Goal: Information Seeking & Learning: Learn about a topic

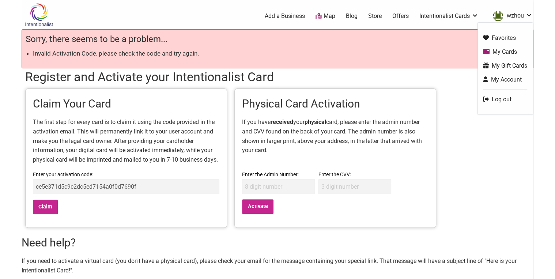
click at [518, 18] on link "wzhou" at bounding box center [511, 16] width 44 height 13
click at [509, 50] on link "My Cards" at bounding box center [505, 52] width 44 height 8
click at [508, 51] on link "My Cards" at bounding box center [505, 52] width 44 height 8
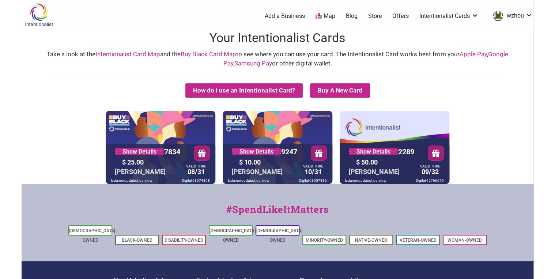
click at [130, 54] on link "Intentionalist Card Map" at bounding box center [127, 53] width 65 height 7
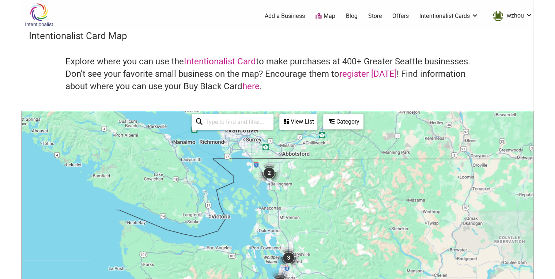
click at [251, 119] on input "search" at bounding box center [236, 122] width 67 height 14
click at [245, 61] on link "Intentionalist Card" at bounding box center [220, 61] width 72 height 10
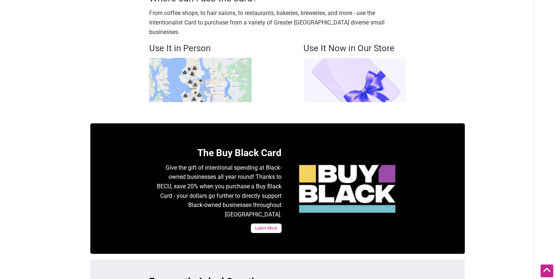
scroll to position [117, 0]
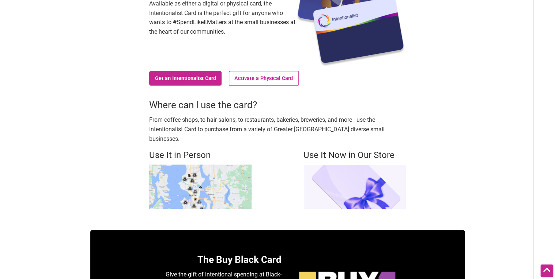
click at [193, 177] on img at bounding box center [200, 187] width 102 height 44
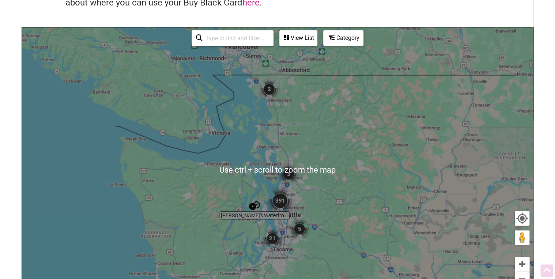
scroll to position [88, 0]
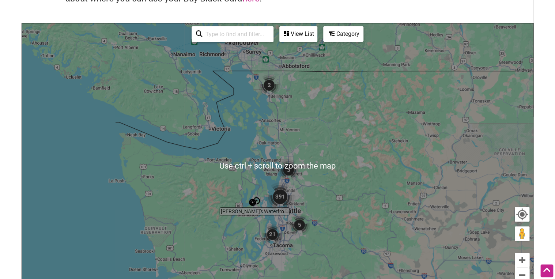
click at [233, 35] on input "search" at bounding box center [236, 34] width 67 height 14
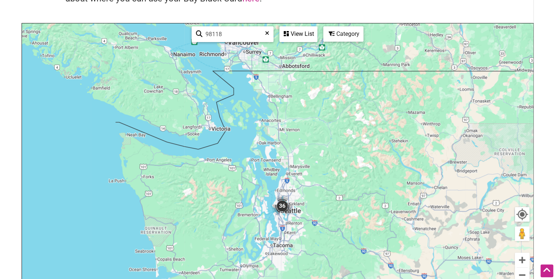
drag, startPoint x: 232, startPoint y: 34, endPoint x: 215, endPoint y: 34, distance: 16.8
click at [215, 34] on input "98118" at bounding box center [236, 34] width 66 height 14
click at [200, 32] on icon at bounding box center [199, 35] width 7 height 11
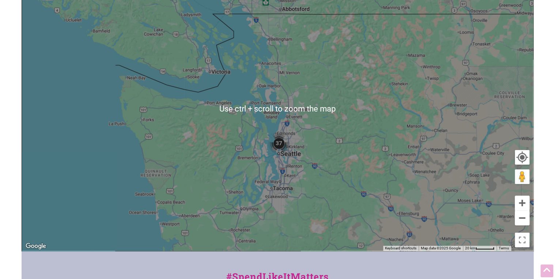
scroll to position [146, 0]
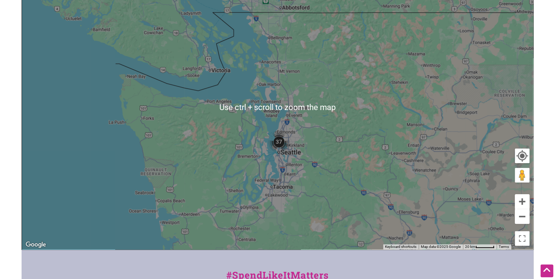
click at [277, 134] on img "37" at bounding box center [279, 142] width 22 height 22
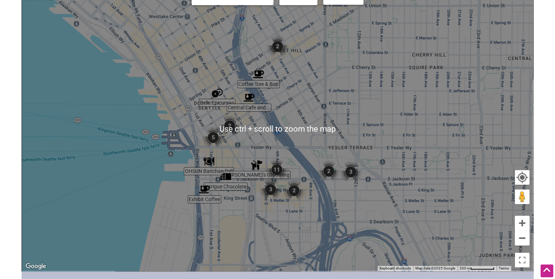
scroll to position [117, 0]
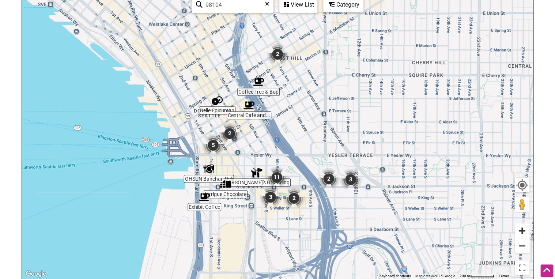
click at [521, 231] on button "Zoom in" at bounding box center [522, 231] width 15 height 15
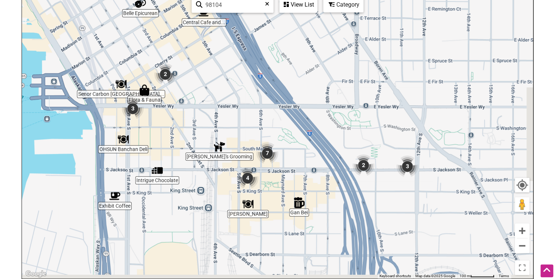
drag, startPoint x: 282, startPoint y: 185, endPoint x: 265, endPoint y: 116, distance: 71.2
click at [265, 116] on div "To navigate, press the arrow keys." at bounding box center [277, 136] width 511 height 285
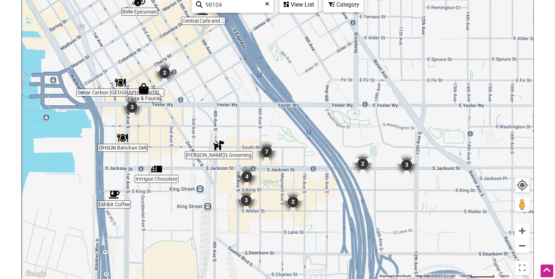
click at [364, 161] on img "2" at bounding box center [363, 164] width 22 height 22
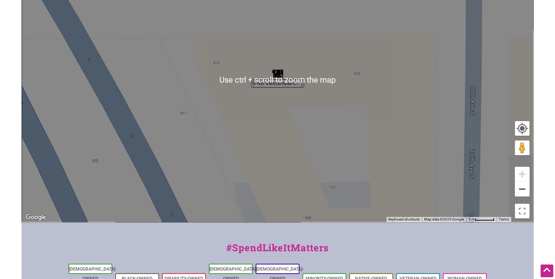
scroll to position [176, 0]
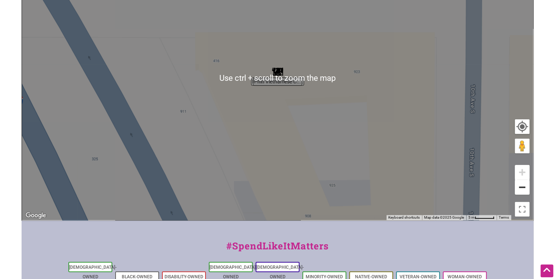
click at [526, 187] on button "Zoom out" at bounding box center [522, 187] width 15 height 15
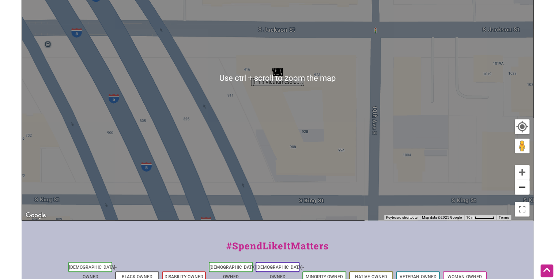
click at [526, 187] on button "Zoom out" at bounding box center [522, 187] width 15 height 15
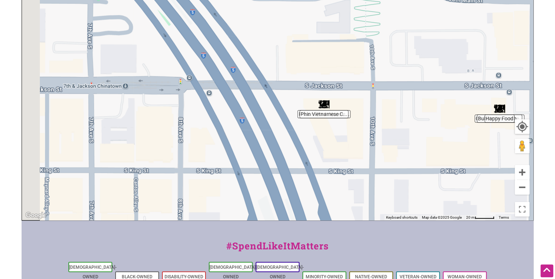
drag, startPoint x: 296, startPoint y: 137, endPoint x: 357, endPoint y: 161, distance: 66.1
click at [357, 161] on div "To navigate, press the arrow keys." at bounding box center [277, 78] width 511 height 285
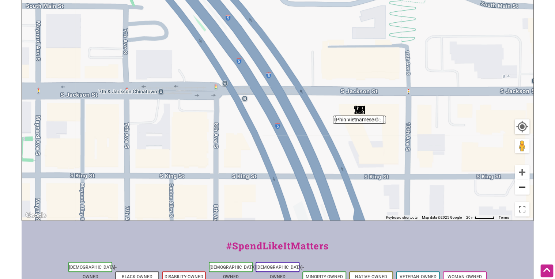
click at [521, 190] on button "Zoom out" at bounding box center [522, 187] width 15 height 15
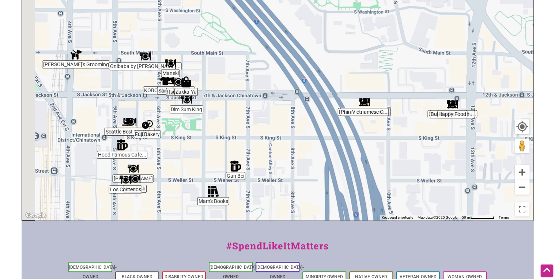
drag, startPoint x: 209, startPoint y: 138, endPoint x: 257, endPoint y: 149, distance: 49.3
click at [256, 149] on div "To navigate, press the arrow keys." at bounding box center [277, 78] width 511 height 285
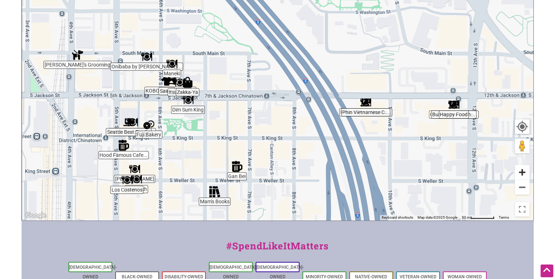
click at [523, 174] on button "Zoom in" at bounding box center [522, 172] width 15 height 15
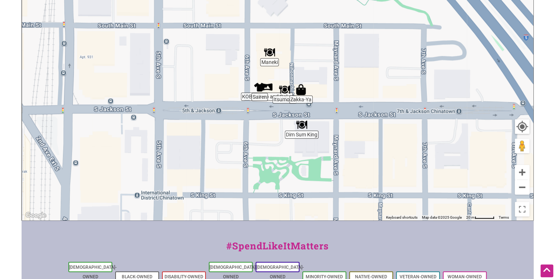
drag, startPoint x: 215, startPoint y: 96, endPoint x: 414, endPoint y: 94, distance: 199.4
click at [414, 94] on div "To navigate, press the arrow keys." at bounding box center [277, 78] width 511 height 285
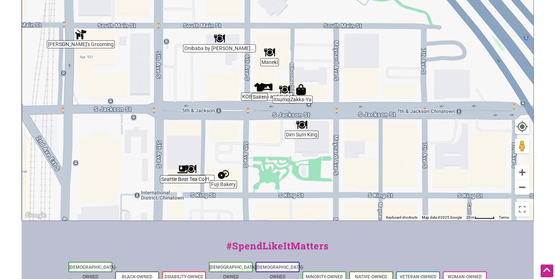
click at [247, 97] on div "To navigate, press the arrow keys." at bounding box center [277, 78] width 511 height 285
click at [261, 88] on img "Sairen" at bounding box center [259, 87] width 11 height 11
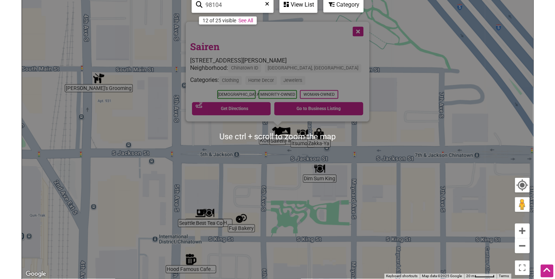
scroll to position [88, 0]
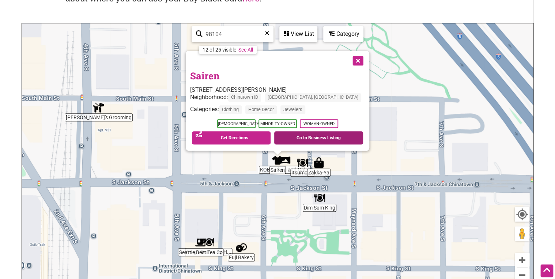
click at [296, 137] on link "Go to Business Listing" at bounding box center [318, 137] width 89 height 13
click at [263, 170] on div "To navigate, press the arrow keys. Sairen 600 S Jackson St, Seattle, WA 98104 N…" at bounding box center [277, 165] width 511 height 285
click at [286, 160] on img "KOBO Shop and Gallery" at bounding box center [284, 159] width 11 height 11
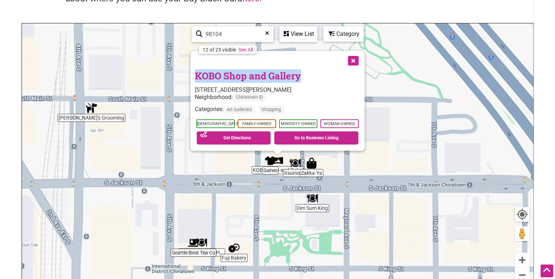
drag, startPoint x: 305, startPoint y: 75, endPoint x: 187, endPoint y: 75, distance: 117.8
click at [187, 75] on div "To navigate, press the arrow keys. KOBO Shop and Gallery 608 S Jackson St, Seat…" at bounding box center [277, 165] width 511 height 285
copy div "KOBO Shop and Gallery"
click at [231, 138] on link "Get Directions" at bounding box center [234, 137] width 74 height 13
click at [523, 261] on button "Zoom in" at bounding box center [522, 260] width 15 height 15
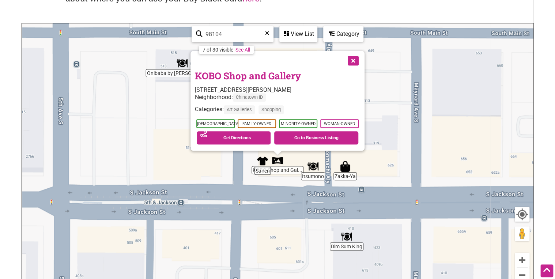
click at [263, 164] on img "Sairen" at bounding box center [262, 160] width 11 height 11
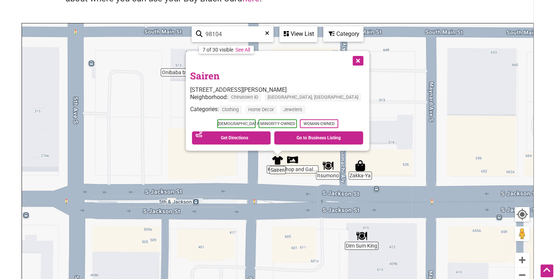
click at [269, 170] on div "To navigate, press the arrow keys. Sairen 600 S Jackson St, Seattle, WA 98104 N…" at bounding box center [277, 165] width 511 height 285
click at [268, 169] on div "To navigate, press the arrow keys. Sairen 600 S Jackson St, Seattle, WA 98104 N…" at bounding box center [277, 165] width 511 height 285
click at [331, 165] on img "Itsumono" at bounding box center [328, 165] width 11 height 11
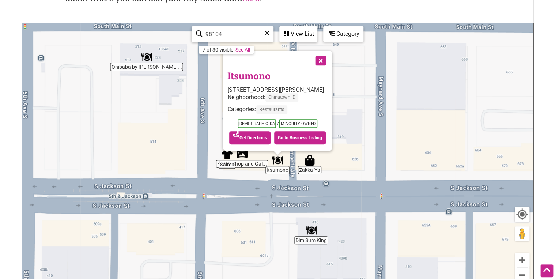
click at [309, 162] on img "Zakka-Ya" at bounding box center [309, 160] width 11 height 11
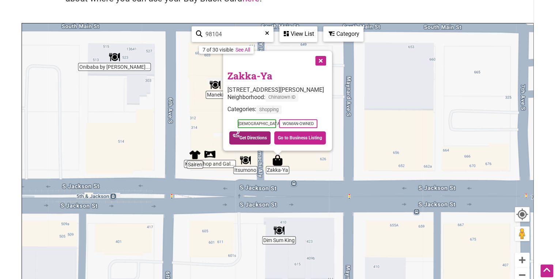
click at [258, 134] on link "Get Directions" at bounding box center [249, 137] width 41 height 13
click at [307, 138] on link "Go to Business Listing" at bounding box center [300, 137] width 52 height 13
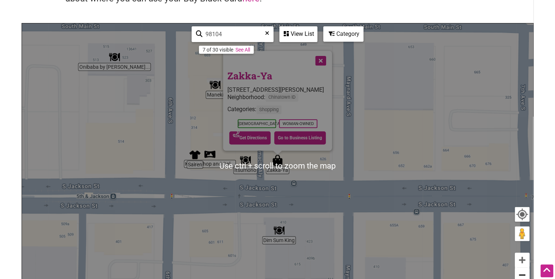
click at [521, 274] on button "Zoom out" at bounding box center [522, 275] width 15 height 15
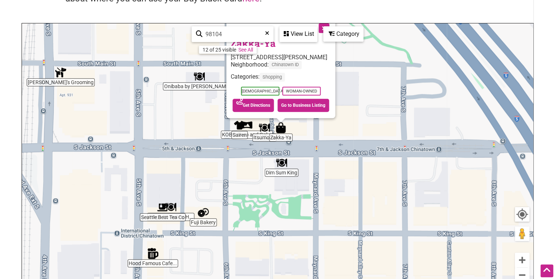
drag, startPoint x: 187, startPoint y: 211, endPoint x: 191, endPoint y: 177, distance: 33.5
click at [191, 177] on div "To navigate, press the arrow keys. Zakka-Ya 616 S Jackson St, Seattle, WA 98104…" at bounding box center [277, 165] width 511 height 285
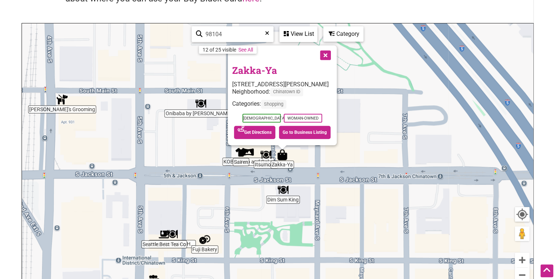
click at [191, 244] on div "To navigate, press the arrow keys. Zakka-Ya 616 S Jackson St, Seattle, WA 98104…" at bounding box center [277, 165] width 511 height 285
click at [170, 236] on img "Ping's Dumpling House" at bounding box center [172, 234] width 11 height 11
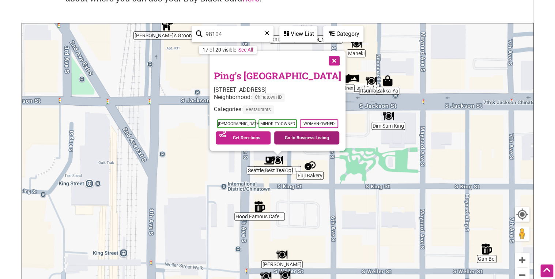
click at [303, 139] on link "Go to Business Listing" at bounding box center [306, 137] width 65 height 13
click at [282, 257] on img "E-Jae Pak Mor" at bounding box center [282, 254] width 11 height 11
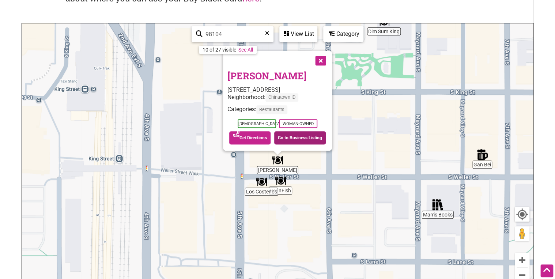
click at [299, 139] on link "Go to Business Listing" at bounding box center [300, 137] width 52 height 13
click at [521, 276] on button "Zoom out" at bounding box center [522, 275] width 15 height 15
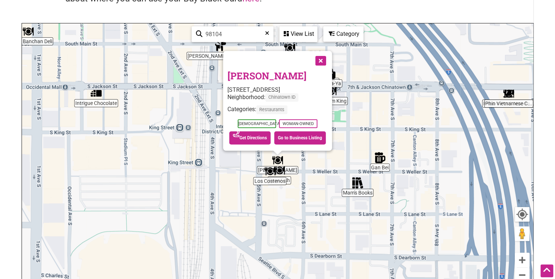
click at [382, 157] on img "Gan Bei" at bounding box center [380, 157] width 11 height 11
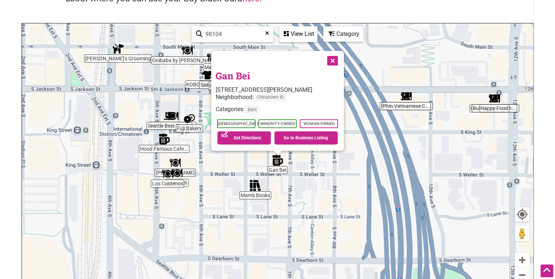
click at [258, 187] on img "Mam's Books" at bounding box center [255, 185] width 11 height 11
click at [306, 136] on link "Go to Business Listing" at bounding box center [306, 137] width 64 height 13
click at [256, 185] on img "Mam's Books" at bounding box center [255, 185] width 11 height 11
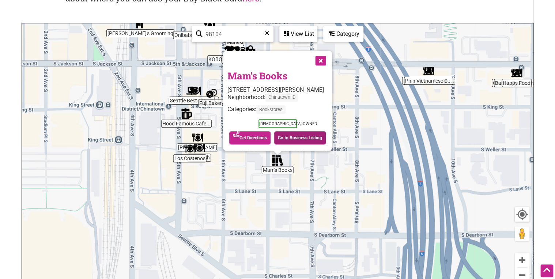
click at [295, 139] on link "Go to Business Listing" at bounding box center [300, 137] width 52 height 13
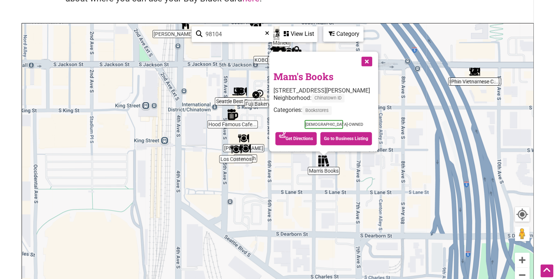
drag, startPoint x: 203, startPoint y: 188, endPoint x: 252, endPoint y: 189, distance: 48.3
click at [252, 189] on div "To navigate, press the arrow keys. Mam's Books 608 Maynard Ave S, Seattle, WA 9…" at bounding box center [277, 165] width 511 height 285
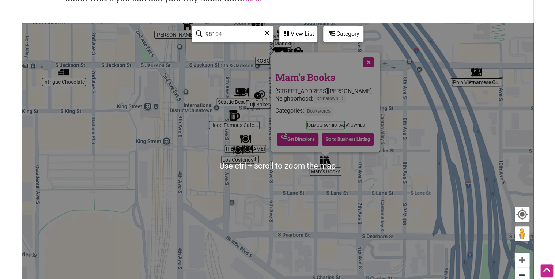
click at [519, 275] on button "Zoom out" at bounding box center [522, 275] width 15 height 15
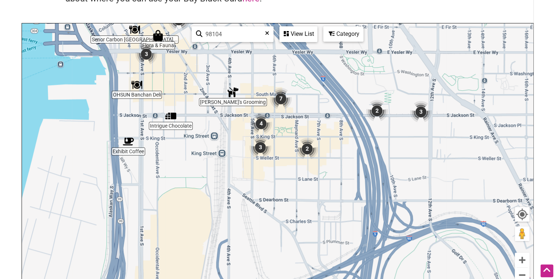
click at [233, 95] on img "Ritchard's Grooming" at bounding box center [233, 92] width 11 height 11
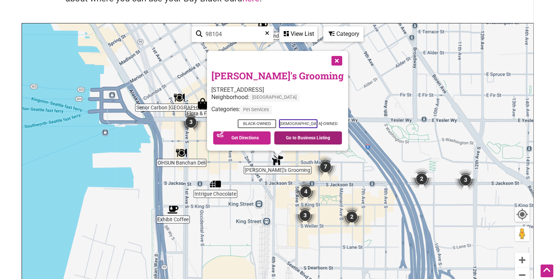
click at [293, 136] on link "Go to Business Listing" at bounding box center [308, 137] width 68 height 13
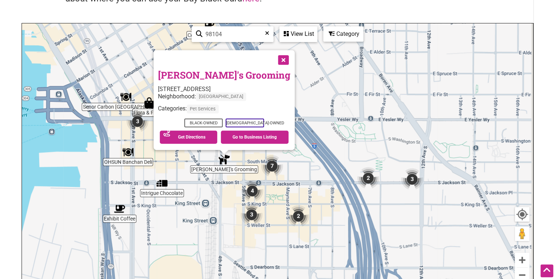
drag, startPoint x: 340, startPoint y: 243, endPoint x: 288, endPoint y: 243, distance: 52.3
click at [288, 243] on div "To navigate, press the arrow keys. Ritchard's Grooming 308 4th Ave S #115, Seat…" at bounding box center [277, 165] width 511 height 285
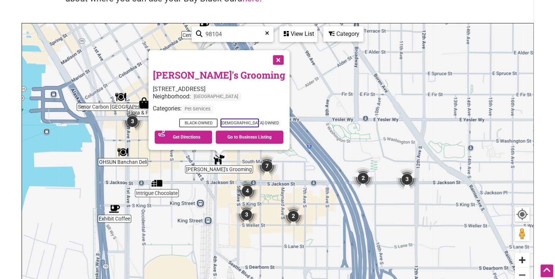
click at [522, 259] on button "Zoom in" at bounding box center [522, 260] width 15 height 15
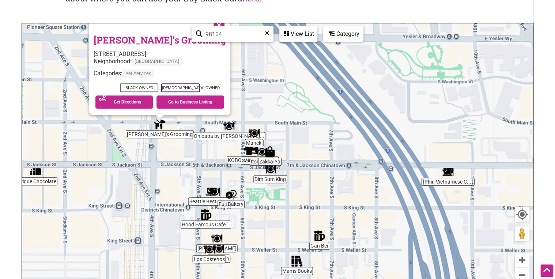
drag, startPoint x: 301, startPoint y: 200, endPoint x: 300, endPoint y: 175, distance: 25.6
click at [300, 175] on div "To navigate, press the arrow keys. Ritchard's Grooming 308 4th Ave S #115, Seat…" at bounding box center [277, 165] width 511 height 285
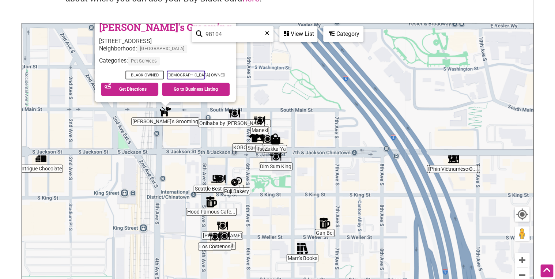
drag, startPoint x: 261, startPoint y: 230, endPoint x: 267, endPoint y: 198, distance: 32.4
click at [267, 198] on div "To navigate, press the arrow keys. Ritchard's Grooming 308 4th Ave S #115, Seat…" at bounding box center [277, 165] width 511 height 285
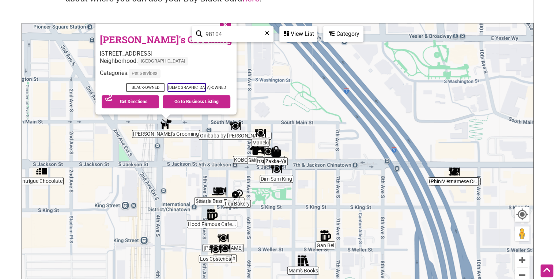
drag, startPoint x: 200, startPoint y: 231, endPoint x: 200, endPoint y: 200, distance: 30.7
click at [200, 200] on div "To navigate, press the arrow keys. Ritchard's Grooming 308 4th Ave S #115, Seat…" at bounding box center [277, 165] width 511 height 285
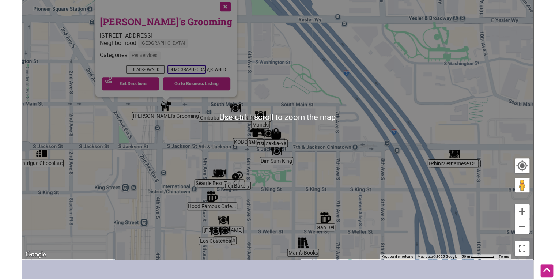
scroll to position [146, 0]
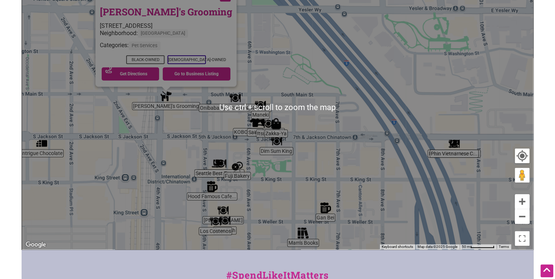
click at [222, 215] on img "BeanFish" at bounding box center [225, 220] width 11 height 11
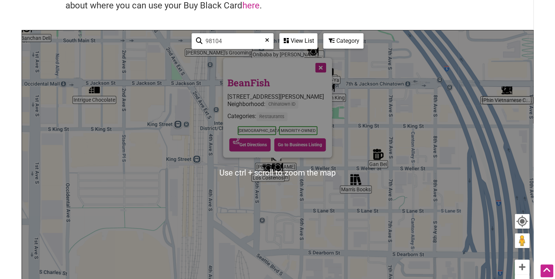
scroll to position [117, 0]
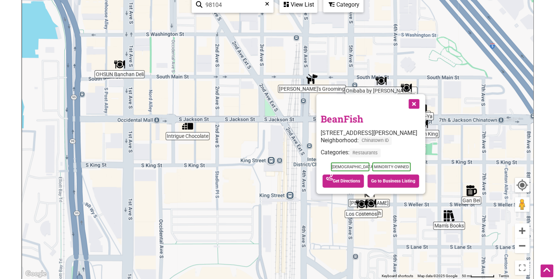
drag, startPoint x: 303, startPoint y: 173, endPoint x: 406, endPoint y: 252, distance: 129.7
click at [406, 252] on div "To navigate, press the arrow keys. BeanFish 517 S Weller St, Seattle, WA 98104 …" at bounding box center [277, 136] width 511 height 285
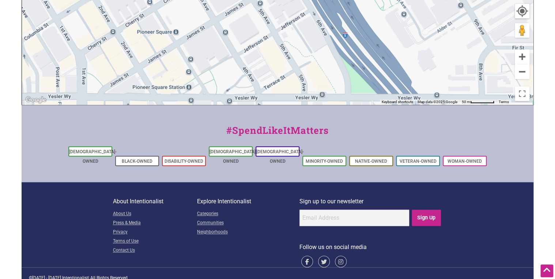
drag, startPoint x: 255, startPoint y: 134, endPoint x: 201, endPoint y: 299, distance: 172.8
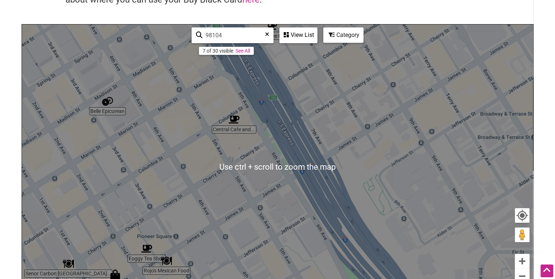
scroll to position [86, 0]
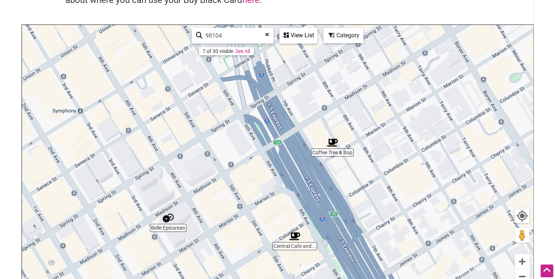
drag, startPoint x: 231, startPoint y: 137, endPoint x: 293, endPoint y: 255, distance: 133.2
click at [293, 255] on div "To navigate, press the arrow keys." at bounding box center [277, 167] width 511 height 285
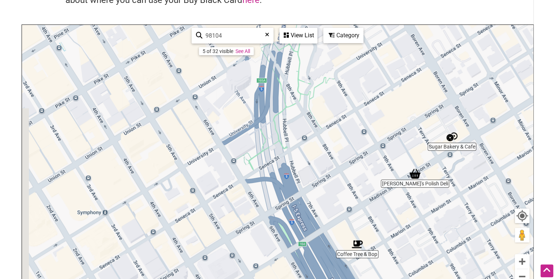
drag, startPoint x: 261, startPoint y: 83, endPoint x: 287, endPoint y: 187, distance: 106.7
click at [287, 187] on div "To navigate, press the arrow keys." at bounding box center [277, 167] width 511 height 285
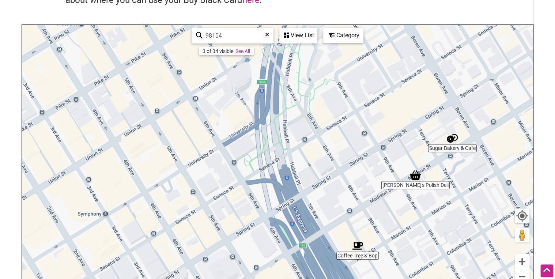
drag, startPoint x: 243, startPoint y: 115, endPoint x: 273, endPoint y: 192, distance: 83.0
click at [273, 192] on div "To navigate, press the arrow keys." at bounding box center [277, 167] width 511 height 285
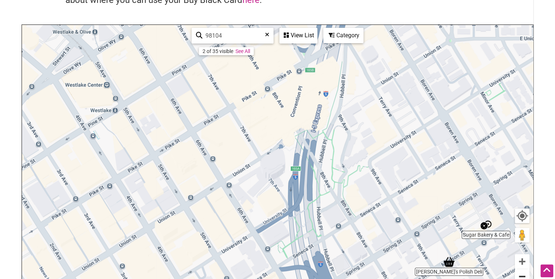
click at [527, 275] on button "Zoom out" at bounding box center [522, 276] width 15 height 15
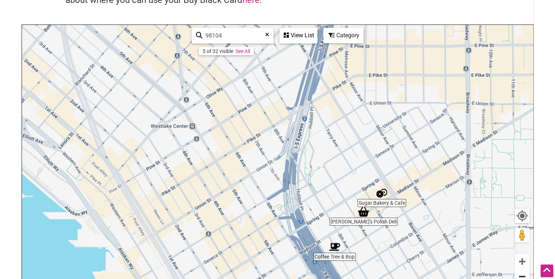
click at [523, 274] on button "Zoom out" at bounding box center [522, 276] width 15 height 15
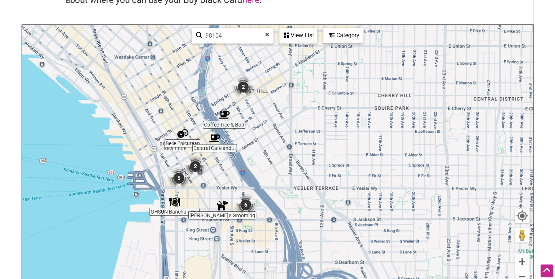
drag, startPoint x: 375, startPoint y: 218, endPoint x: 286, endPoint y: 120, distance: 132.6
click at [286, 120] on div "To navigate, press the arrow keys." at bounding box center [277, 167] width 511 height 285
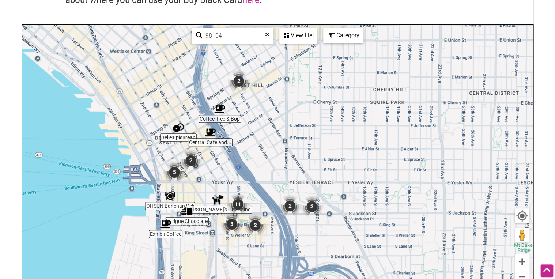
click at [209, 133] on img "Central Cafe and Juice Bar" at bounding box center [210, 132] width 11 height 11
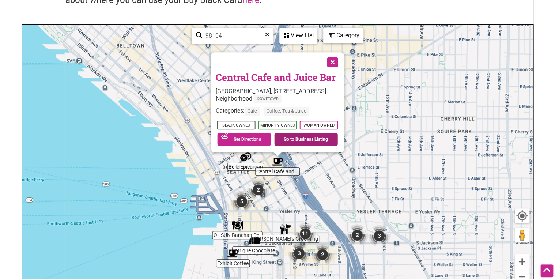
click at [283, 140] on link "Go to Business Listing" at bounding box center [306, 139] width 64 height 13
click at [341, 60] on button "Close" at bounding box center [332, 61] width 18 height 18
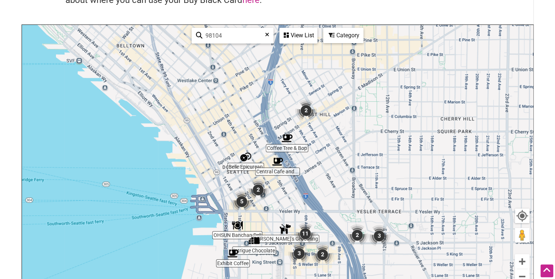
click at [246, 158] on img "Belle Epicurean" at bounding box center [245, 156] width 11 height 11
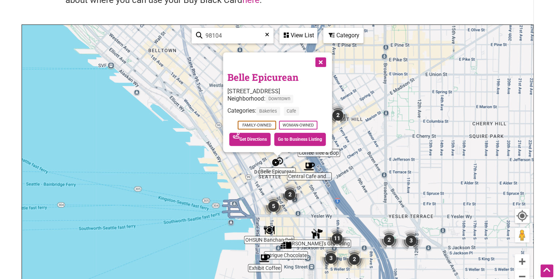
click at [281, 161] on img "Belle Epicurean" at bounding box center [277, 161] width 11 height 11
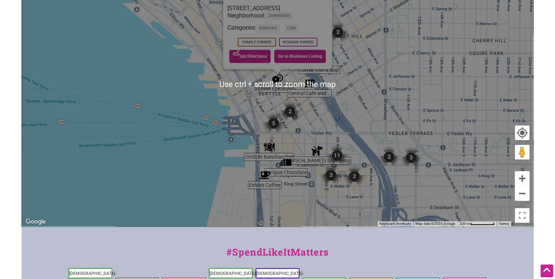
scroll to position [174, 0]
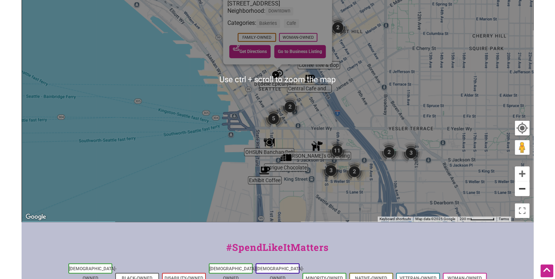
click at [518, 189] on button "Zoom out" at bounding box center [522, 188] width 15 height 15
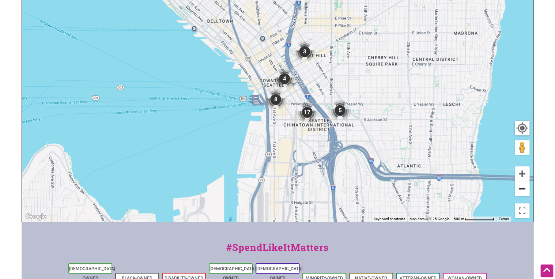
click at [524, 188] on button "Zoom out" at bounding box center [522, 188] width 15 height 15
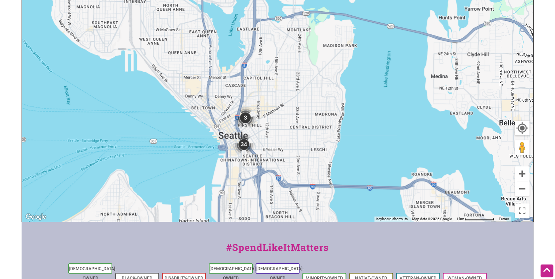
drag, startPoint x: 319, startPoint y: 80, endPoint x: 273, endPoint y: 139, distance: 74.8
click at [273, 139] on div "To navigate, press the arrow keys." at bounding box center [277, 79] width 511 height 285
click at [523, 189] on button "Zoom out" at bounding box center [522, 188] width 15 height 15
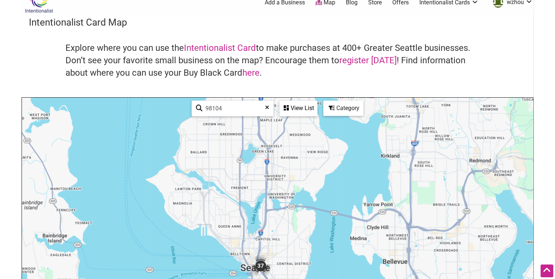
scroll to position [0, 0]
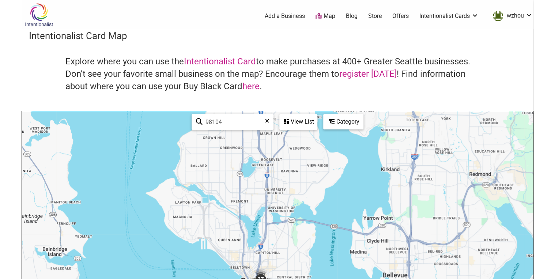
drag, startPoint x: 236, startPoint y: 124, endPoint x: 199, endPoint y: 121, distance: 36.6
click at [199, 121] on div "98104 5 of 32 visible See All" at bounding box center [232, 122] width 73 height 14
type input "98056"
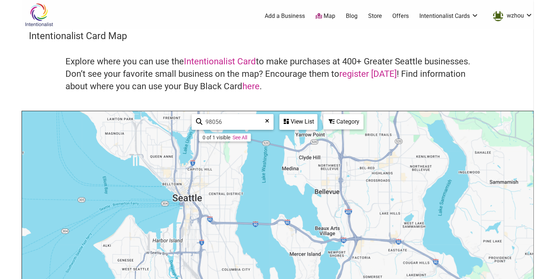
drag, startPoint x: 363, startPoint y: 160, endPoint x: 312, endPoint y: 98, distance: 79.9
click at [312, 98] on div "Intentionalist Card Map Explore where you can use the Intentionalist Card to ma…" at bounding box center [278, 212] width 512 height 367
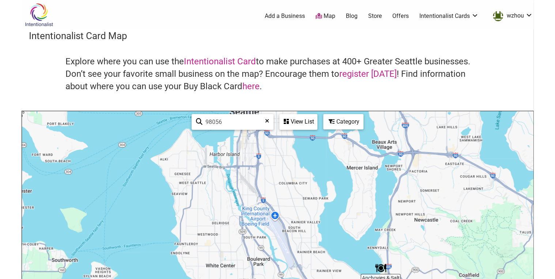
drag, startPoint x: 296, startPoint y: 192, endPoint x: 355, endPoint y: 103, distance: 107.5
click at [355, 103] on div "Intentionalist Card Map Explore where you can use the Intentionalist Card to ma…" at bounding box center [278, 212] width 512 height 367
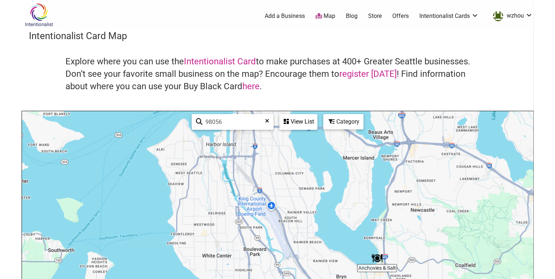
drag, startPoint x: 371, startPoint y: 180, endPoint x: 355, endPoint y: 167, distance: 20.8
click at [355, 167] on div "To navigate, press the arrow keys." at bounding box center [277, 253] width 511 height 285
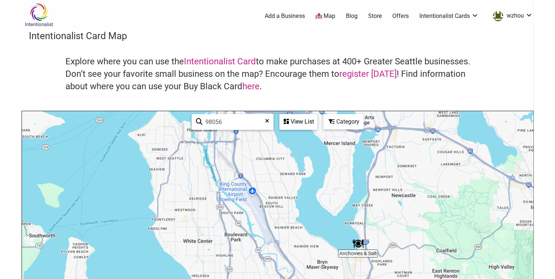
click at [357, 244] on img "Anchovies & Salt" at bounding box center [358, 243] width 11 height 11
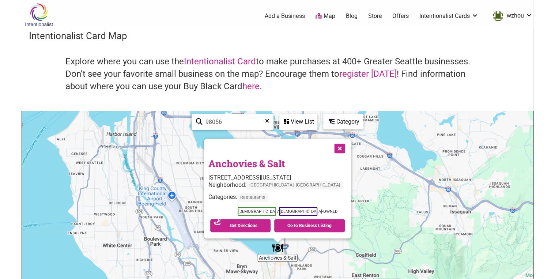
click at [336, 149] on button "Close" at bounding box center [339, 148] width 18 height 18
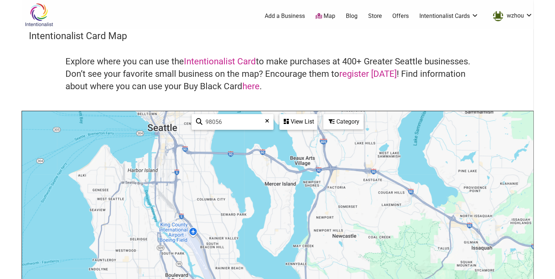
drag, startPoint x: 209, startPoint y: 164, endPoint x: 235, endPoint y: 195, distance: 40.0
click at [239, 212] on div "To navigate, press the arrow keys." at bounding box center [277, 253] width 511 height 285
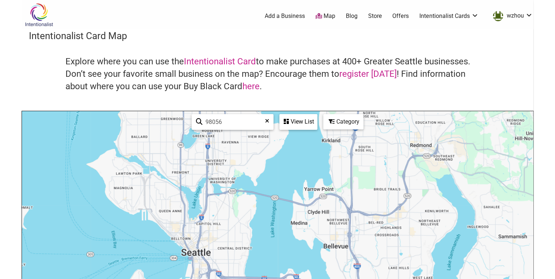
drag, startPoint x: 230, startPoint y: 162, endPoint x: 232, endPoint y: 246, distance: 84.2
click at [232, 246] on div "To navigate, press the arrow keys." at bounding box center [277, 253] width 511 height 285
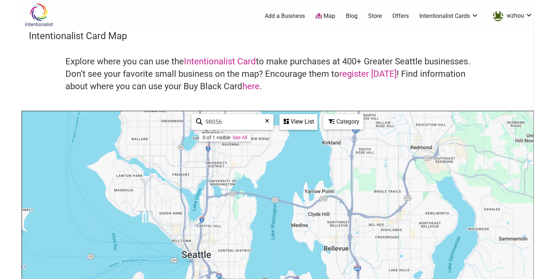
click at [228, 119] on input "98056" at bounding box center [236, 122] width 66 height 14
drag, startPoint x: 230, startPoint y: 123, endPoint x: 183, endPoint y: 121, distance: 47.2
click at [183, 121] on div "To navigate, press the arrow keys. Use ctrl + scroll to zoom the map 98056 0 of…" at bounding box center [277, 253] width 511 height 285
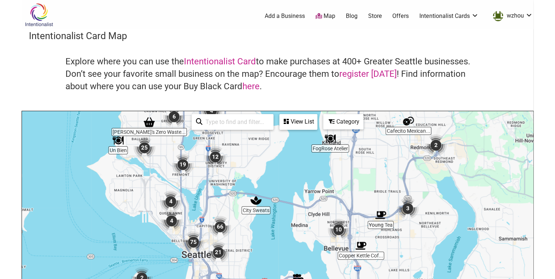
click at [217, 159] on img "12" at bounding box center [216, 157] width 22 height 22
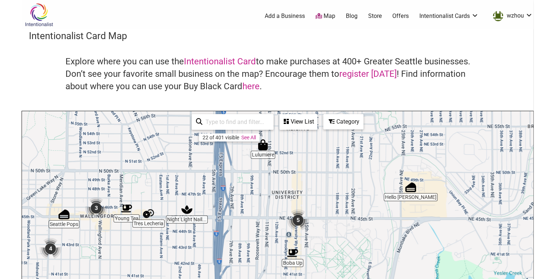
drag, startPoint x: 268, startPoint y: 224, endPoint x: 270, endPoint y: 198, distance: 26.1
click at [270, 198] on div "To navigate, press the arrow keys." at bounding box center [277, 253] width 511 height 285
click at [94, 209] on img "3" at bounding box center [96, 208] width 22 height 22
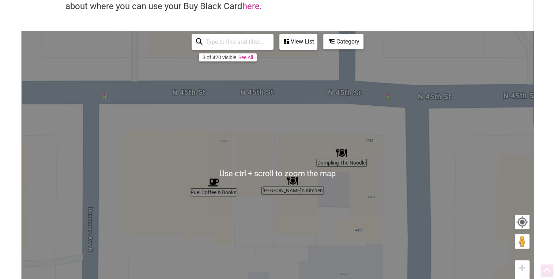
scroll to position [88, 0]
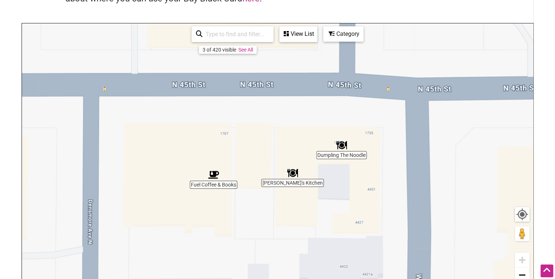
click at [524, 274] on button "Zoom out" at bounding box center [522, 275] width 15 height 15
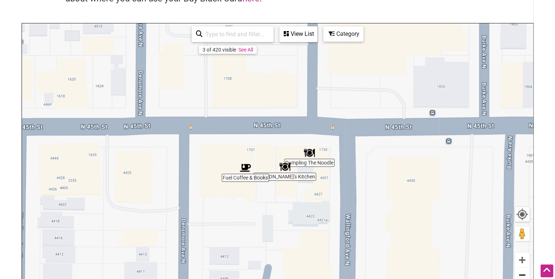
click at [524, 274] on button "Zoom out" at bounding box center [522, 275] width 15 height 15
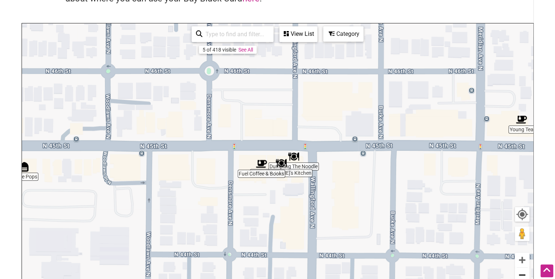
click at [525, 274] on button "Zoom out" at bounding box center [522, 275] width 15 height 15
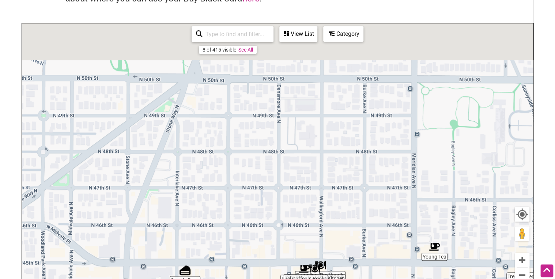
drag, startPoint x: 245, startPoint y: 100, endPoint x: 284, endPoint y: 235, distance: 140.4
click at [284, 235] on div "To navigate, press the arrow keys." at bounding box center [277, 165] width 511 height 285
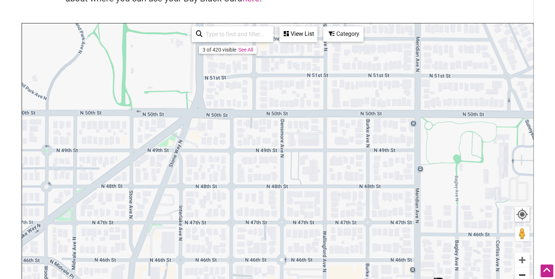
click at [526, 276] on button "Zoom out" at bounding box center [522, 275] width 15 height 15
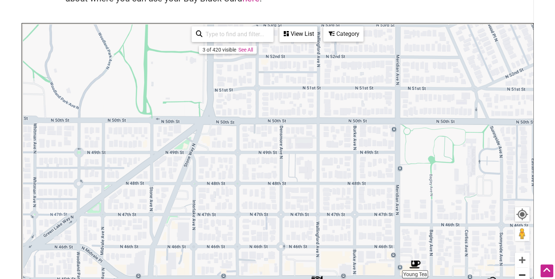
click at [526, 276] on button "Zoom out" at bounding box center [522, 275] width 15 height 15
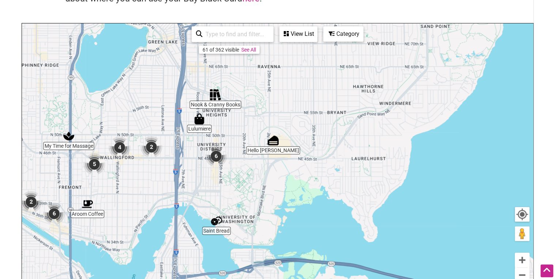
drag, startPoint x: 333, startPoint y: 196, endPoint x: 165, endPoint y: 171, distance: 169.3
click at [165, 171] on div "To navigate, press the arrow keys." at bounding box center [277, 165] width 511 height 285
click at [275, 146] on div "To navigate, press the arrow keys." at bounding box center [277, 165] width 511 height 285
click at [274, 142] on img "Hello Robin" at bounding box center [273, 140] width 11 height 11
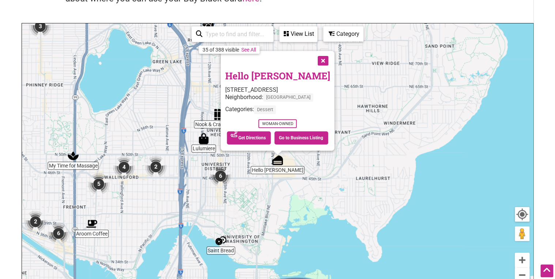
click at [203, 136] on img "Lulumiere" at bounding box center [203, 138] width 11 height 11
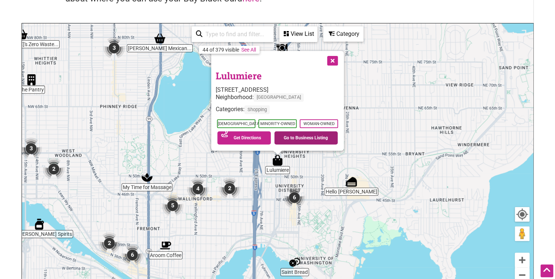
click at [305, 140] on link "Go to Business Listing" at bounding box center [306, 137] width 64 height 13
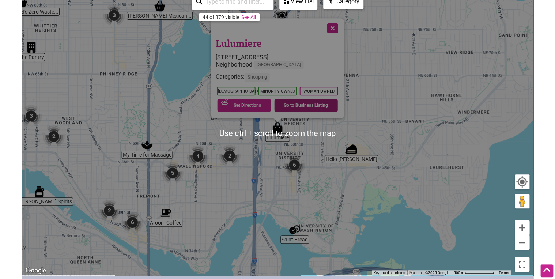
scroll to position [146, 0]
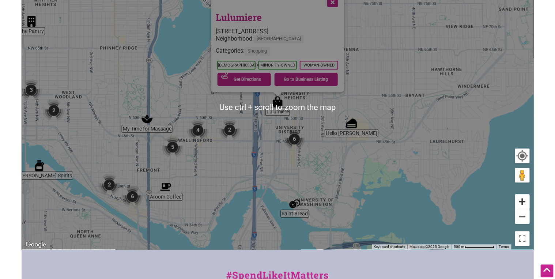
click at [522, 204] on button "Zoom in" at bounding box center [522, 201] width 15 height 15
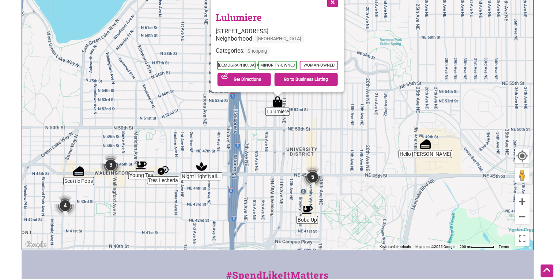
click at [161, 172] on img "Tres Lecheria" at bounding box center [163, 170] width 11 height 11
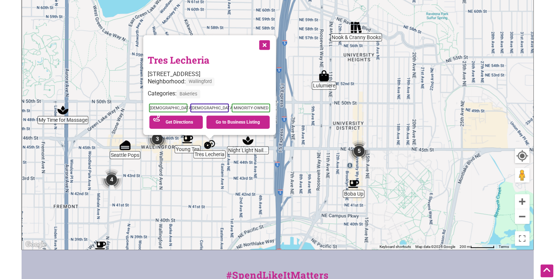
drag, startPoint x: 201, startPoint y: 147, endPoint x: 145, endPoint y: 176, distance: 62.8
click at [145, 176] on div "To navigate, press the arrow keys. Tres Lecheria 2315 N 45th St, Seattle, WA 98…" at bounding box center [277, 107] width 511 height 285
click at [127, 146] on img "Seattle Pops" at bounding box center [125, 145] width 11 height 11
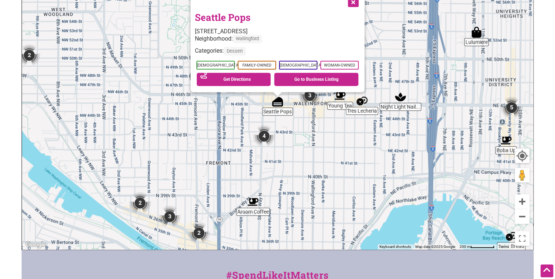
click at [263, 136] on img "4" at bounding box center [264, 136] width 22 height 22
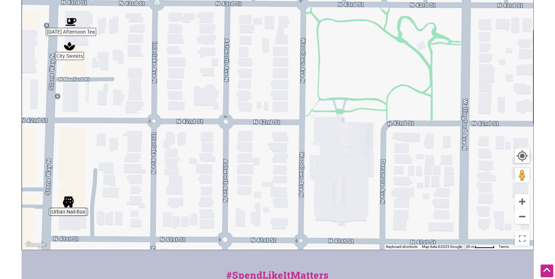
drag, startPoint x: 276, startPoint y: 94, endPoint x: 68, endPoint y: 104, distance: 208.8
click at [68, 104] on div "To navigate, press the arrow keys." at bounding box center [277, 107] width 511 height 285
click at [70, 47] on img "City Sweats" at bounding box center [69, 46] width 11 height 11
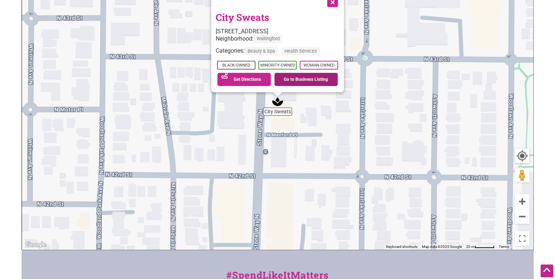
click at [304, 79] on link "Go to Business Listing" at bounding box center [306, 79] width 64 height 13
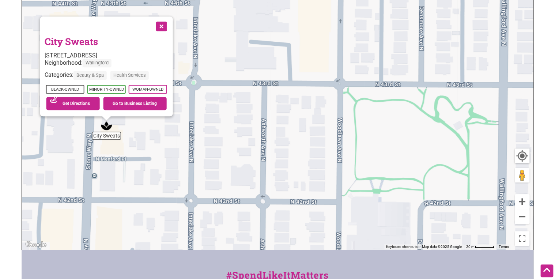
drag, startPoint x: 330, startPoint y: 152, endPoint x: 145, endPoint y: 176, distance: 187.5
click at [145, 176] on div "To navigate, press the arrow keys. City Sweats 4222 Stone Way N, Seattle, WA 98…" at bounding box center [277, 107] width 511 height 285
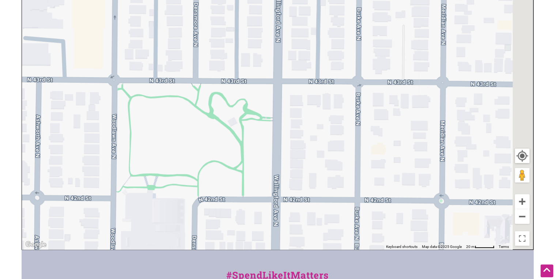
drag, startPoint x: 341, startPoint y: 170, endPoint x: 150, endPoint y: 164, distance: 191.1
click at [133, 164] on div "To navigate, press the arrow keys. City Sweats 4222 Stone Way N, Seattle, WA 98…" at bounding box center [277, 107] width 511 height 285
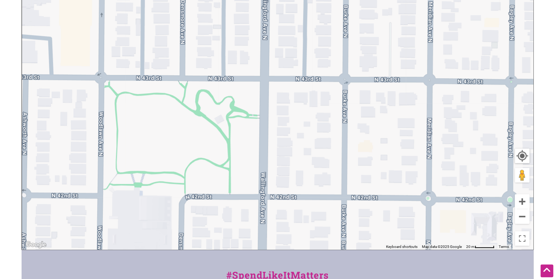
drag, startPoint x: 357, startPoint y: 162, endPoint x: 80, endPoint y: 167, distance: 276.6
click at [80, 167] on div "To navigate, press the arrow keys." at bounding box center [277, 107] width 511 height 285
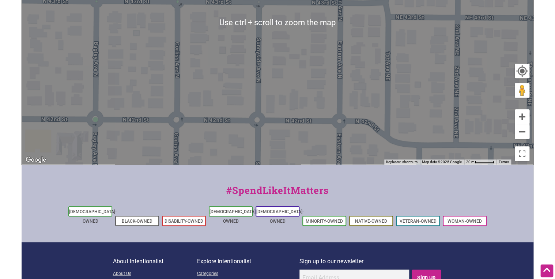
scroll to position [234, 0]
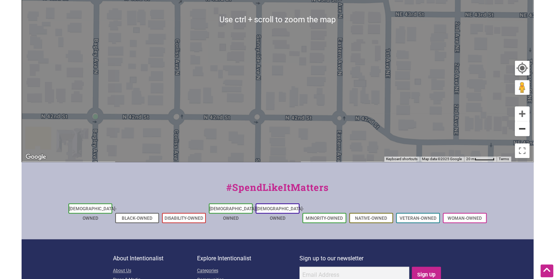
click at [522, 128] on button "Zoom out" at bounding box center [522, 128] width 15 height 15
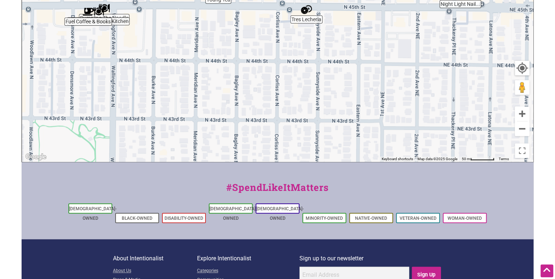
drag, startPoint x: 263, startPoint y: 89, endPoint x: 315, endPoint y: 187, distance: 110.9
click at [312, 194] on div "Intentionalist Spend like it matters 0 Add a Business Map Blog Store Offers Int…" at bounding box center [278, 56] width 512 height 580
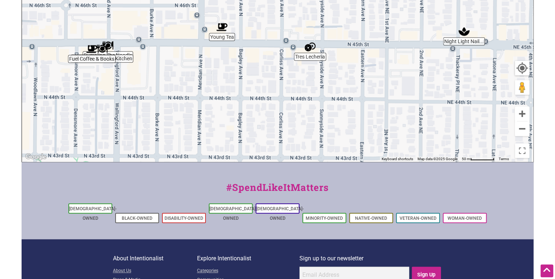
drag, startPoint x: 243, startPoint y: 93, endPoint x: 244, endPoint y: 111, distance: 18.4
click at [244, 111] on div "To navigate, press the arrow keys." at bounding box center [277, 19] width 511 height 285
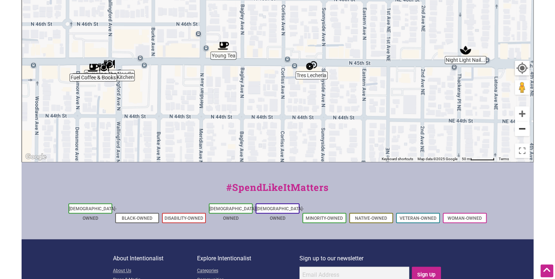
click at [524, 126] on button "Zoom out" at bounding box center [522, 128] width 15 height 15
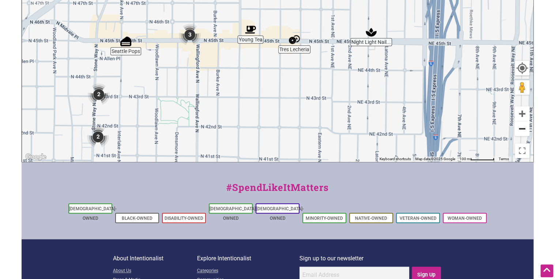
click at [524, 126] on button "Zoom out" at bounding box center [522, 128] width 15 height 15
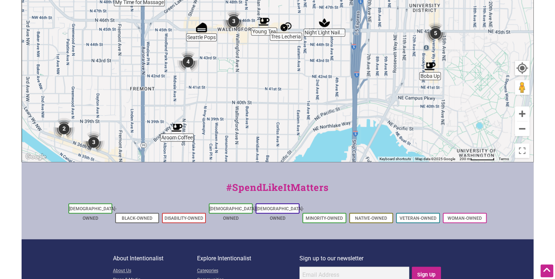
click at [433, 35] on img "5" at bounding box center [436, 33] width 22 height 22
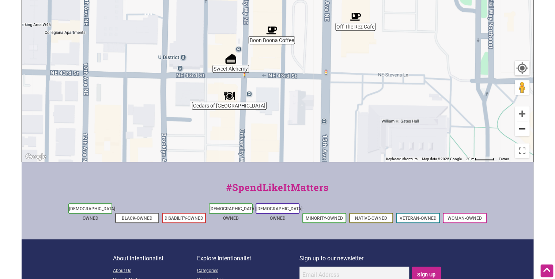
click at [526, 133] on button "Zoom out" at bounding box center [522, 128] width 15 height 15
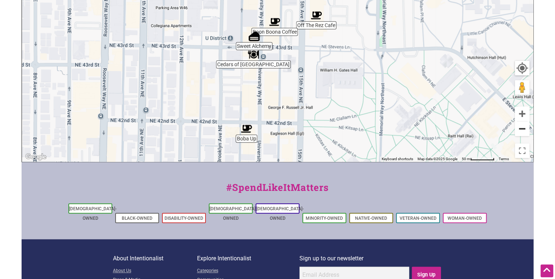
click at [526, 133] on button "Zoom out" at bounding box center [522, 128] width 15 height 15
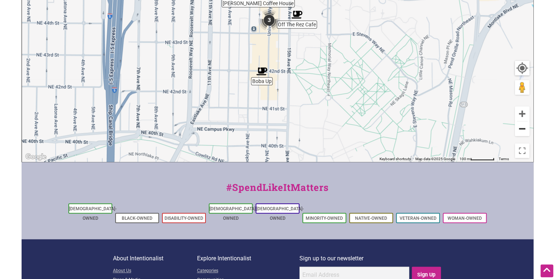
click at [526, 133] on button "Zoom out" at bounding box center [522, 128] width 15 height 15
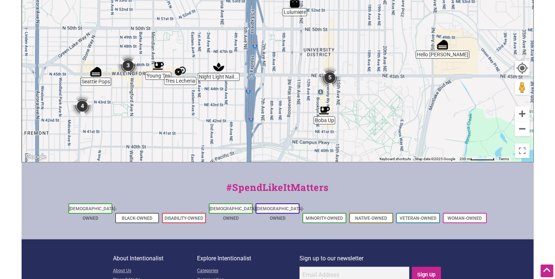
drag, startPoint x: 319, startPoint y: 128, endPoint x: 353, endPoint y: 160, distance: 47.6
click at [353, 160] on div "To navigate, press the arrow keys." at bounding box center [277, 19] width 511 height 285
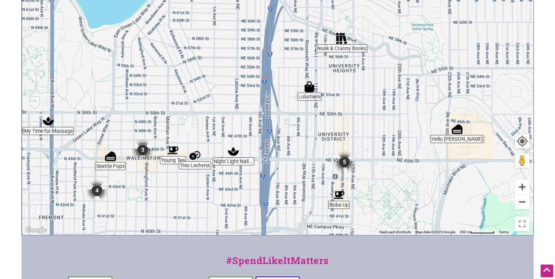
scroll to position [146, 0]
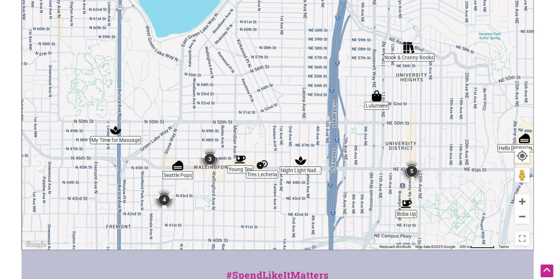
drag, startPoint x: 171, startPoint y: 119, endPoint x: 284, endPoint y: 110, distance: 113.0
click at [284, 110] on div "To navigate, press the arrow keys." at bounding box center [277, 107] width 511 height 285
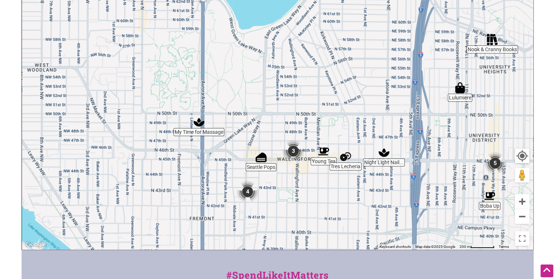
click at [250, 195] on img "4" at bounding box center [248, 192] width 22 height 22
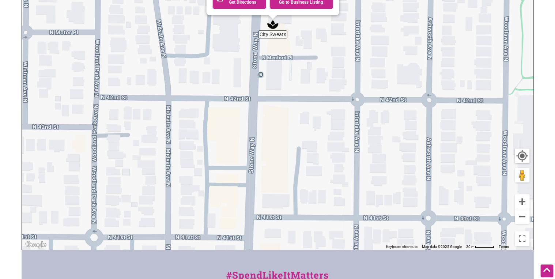
drag, startPoint x: 277, startPoint y: 122, endPoint x: 272, endPoint y: 51, distance: 71.1
click at [272, 51] on div "To navigate, press the arrow keys. City Sweats 4222 Stone Way N, Seattle, WA 98…" at bounding box center [277, 107] width 511 height 285
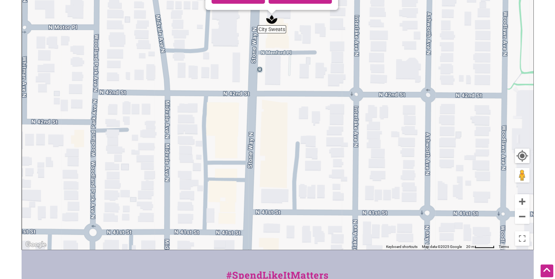
drag, startPoint x: 297, startPoint y: 140, endPoint x: 296, endPoint y: 63, distance: 76.8
click at [296, 63] on div "To navigate, press the arrow keys. City Sweats 4222 Stone Way N, Seattle, WA 98…" at bounding box center [277, 107] width 511 height 285
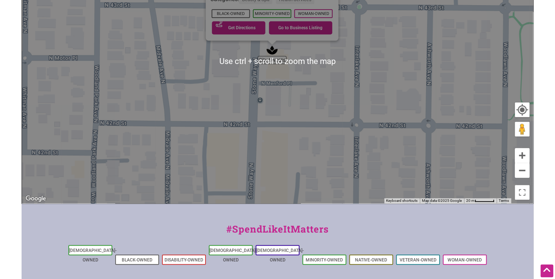
scroll to position [205, 0]
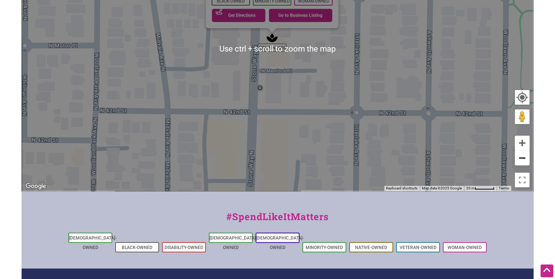
click at [522, 158] on button "Zoom out" at bounding box center [522, 158] width 15 height 15
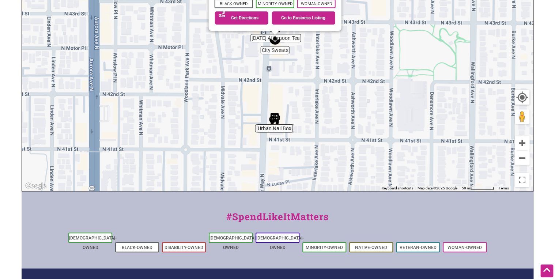
click at [273, 117] on img "Urban Nail Box" at bounding box center [274, 118] width 11 height 11
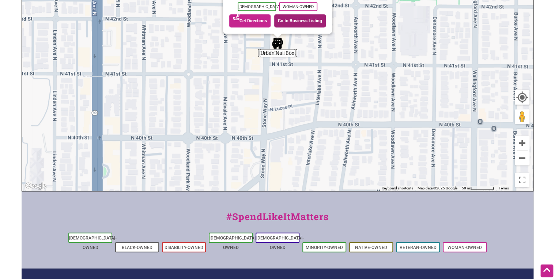
click at [300, 20] on link "Go to Business Listing" at bounding box center [300, 20] width 52 height 13
click at [519, 156] on button "Zoom out" at bounding box center [522, 158] width 15 height 15
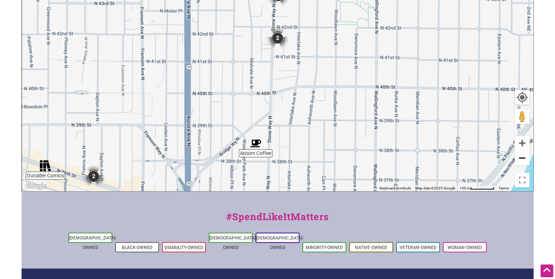
click at [519, 156] on button "Zoom out" at bounding box center [522, 158] width 15 height 15
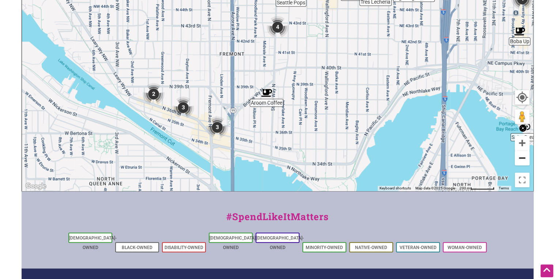
click at [524, 157] on button "Zoom out" at bounding box center [522, 158] width 15 height 15
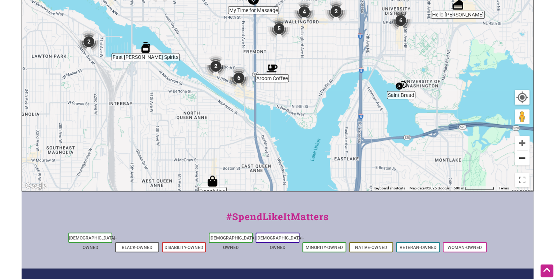
click at [524, 157] on button "Zoom out" at bounding box center [522, 158] width 15 height 15
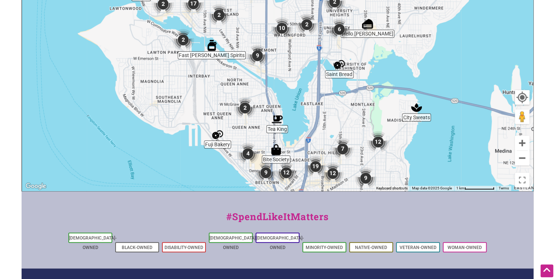
click at [530, 160] on div "To navigate, press the arrow keys." at bounding box center [277, 48] width 511 height 285
click at [526, 160] on button "Zoom out" at bounding box center [522, 158] width 15 height 15
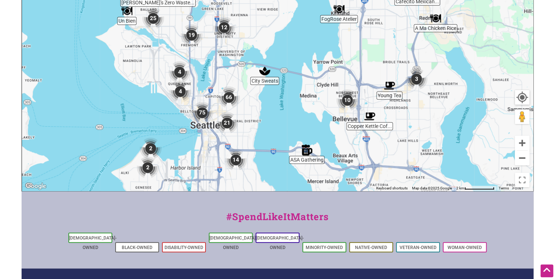
drag, startPoint x: 357, startPoint y: 87, endPoint x: 278, endPoint y: 84, distance: 79.5
click at [278, 84] on div "To navigate, press the arrow keys." at bounding box center [277, 48] width 511 height 285
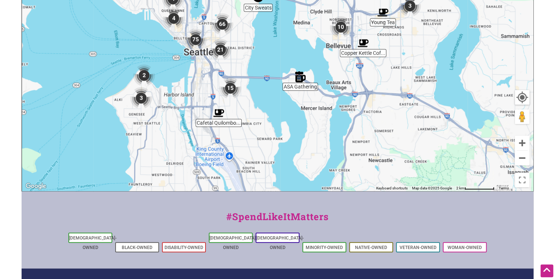
drag, startPoint x: 301, startPoint y: 147, endPoint x: 301, endPoint y: 80, distance: 67.3
click at [301, 80] on div "To navigate, press the arrow keys." at bounding box center [277, 48] width 511 height 285
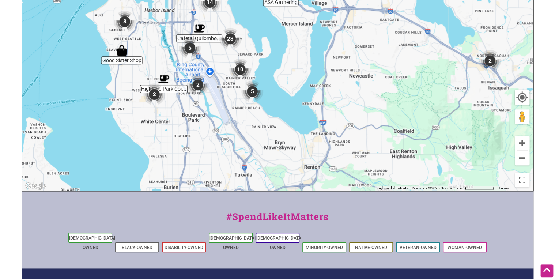
drag, startPoint x: 330, startPoint y: 115, endPoint x: 312, endPoint y: 54, distance: 63.8
click at [312, 54] on div "To navigate, press the arrow keys." at bounding box center [277, 48] width 511 height 285
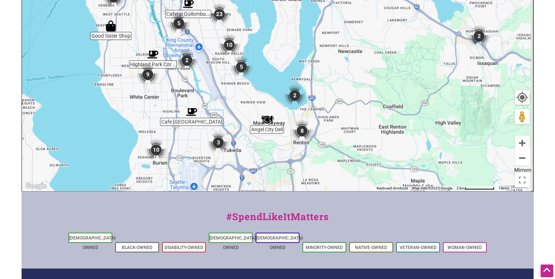
drag, startPoint x: 338, startPoint y: 146, endPoint x: 319, endPoint y: 122, distance: 30.5
click at [319, 122] on div "To navigate, press the arrow keys." at bounding box center [277, 48] width 511 height 285
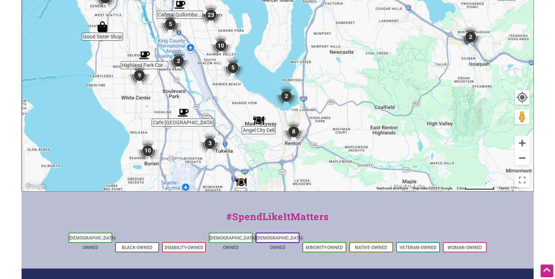
click at [294, 132] on img "8" at bounding box center [294, 132] width 22 height 22
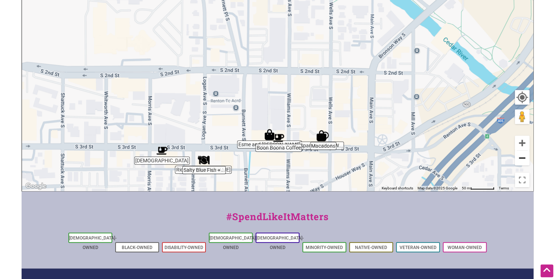
click at [519, 156] on button "Zoom out" at bounding box center [522, 158] width 15 height 15
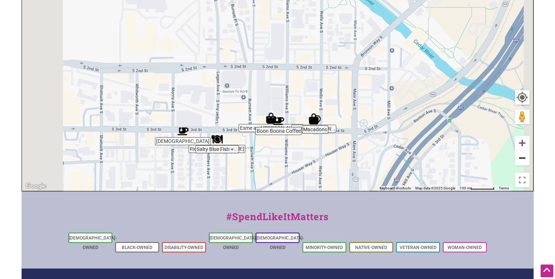
click at [519, 156] on button "Zoom out" at bounding box center [522, 158] width 15 height 15
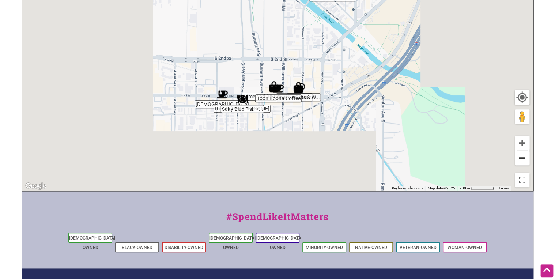
click at [519, 156] on button "Zoom out" at bounding box center [522, 158] width 15 height 15
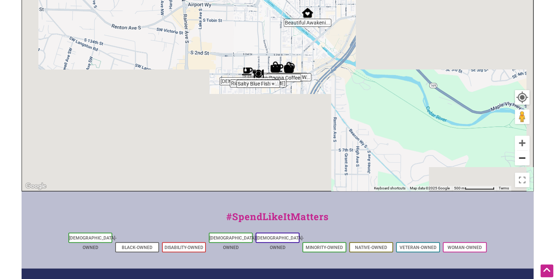
click at [519, 156] on button "Zoom out" at bounding box center [522, 158] width 15 height 15
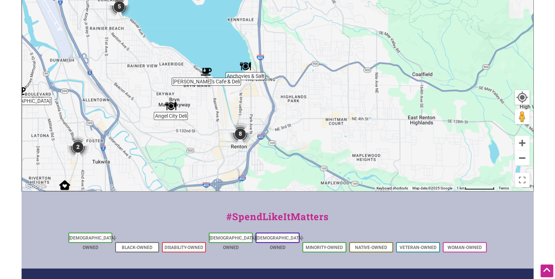
drag, startPoint x: 349, startPoint y: 52, endPoint x: 298, endPoint y: 175, distance: 133.2
click at [300, 181] on div "To navigate, press the arrow keys." at bounding box center [277, 48] width 511 height 285
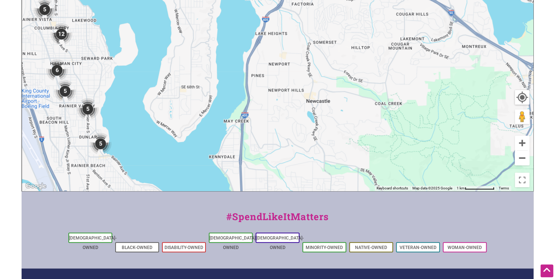
drag, startPoint x: 331, startPoint y: 73, endPoint x: 329, endPoint y: 168, distance: 95.1
click at [329, 168] on div "To navigate, press the arrow keys." at bounding box center [277, 48] width 511 height 285
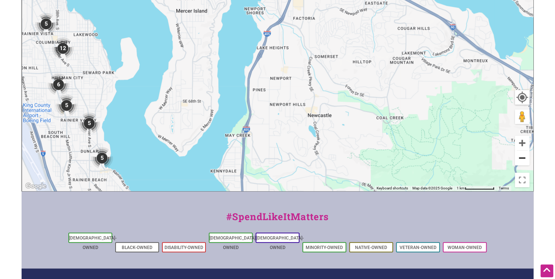
click at [523, 158] on button "Zoom out" at bounding box center [522, 158] width 15 height 15
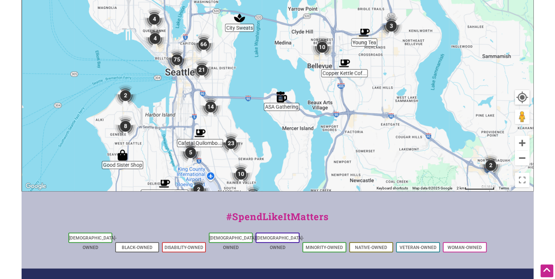
drag, startPoint x: 351, startPoint y: 65, endPoint x: 413, endPoint y: 164, distance: 117.0
click at [414, 166] on div "To navigate, press the arrow keys." at bounding box center [277, 48] width 511 height 285
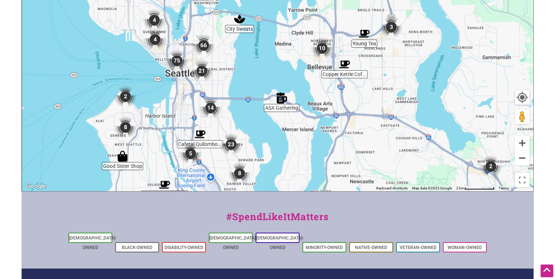
click at [320, 47] on img "10" at bounding box center [322, 48] width 22 height 22
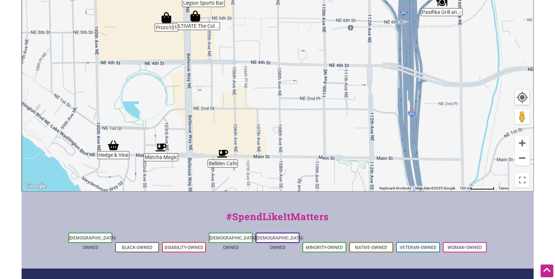
click at [160, 145] on img "Matcha Magic" at bounding box center [160, 147] width 11 height 11
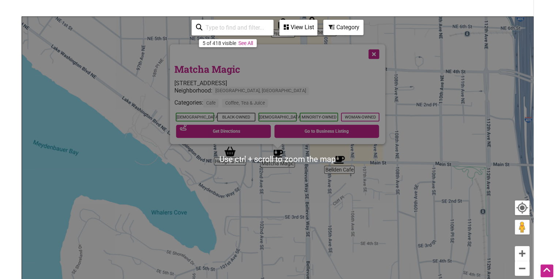
scroll to position [59, 0]
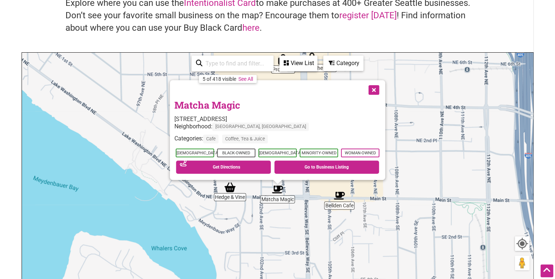
click at [231, 189] on img "Hedge & Vine" at bounding box center [230, 187] width 11 height 11
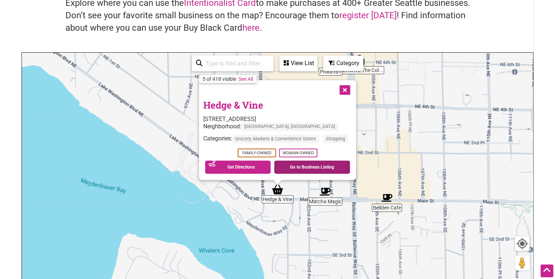
click at [293, 167] on link "Go to Business Listing" at bounding box center [312, 167] width 76 height 13
click at [347, 91] on button "Close" at bounding box center [344, 89] width 18 height 18
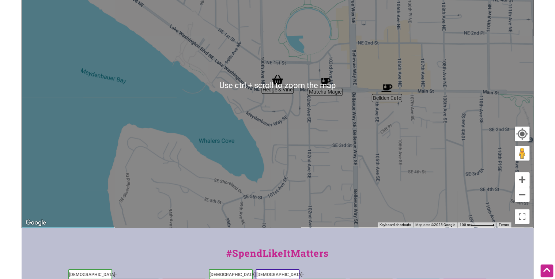
scroll to position [176, 0]
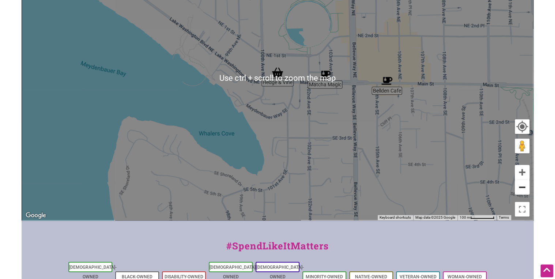
click at [522, 187] on button "Zoom out" at bounding box center [522, 187] width 15 height 15
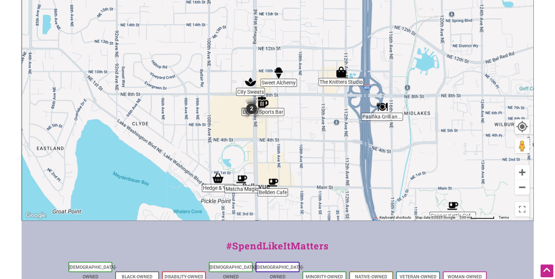
drag, startPoint x: 306, startPoint y: 56, endPoint x: 246, endPoint y: 164, distance: 123.3
click at [246, 164] on div "To navigate, press the arrow keys." at bounding box center [277, 78] width 511 height 285
click at [250, 109] on img "2" at bounding box center [252, 109] width 22 height 22
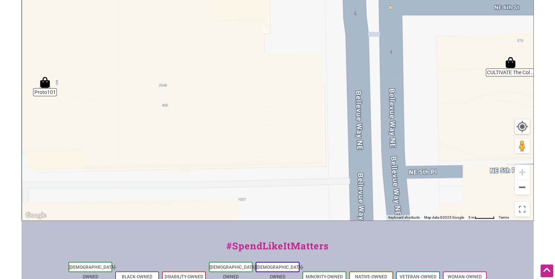
click at [512, 64] on img "CULTIVATE The Collective Art Boutique" at bounding box center [510, 62] width 11 height 11
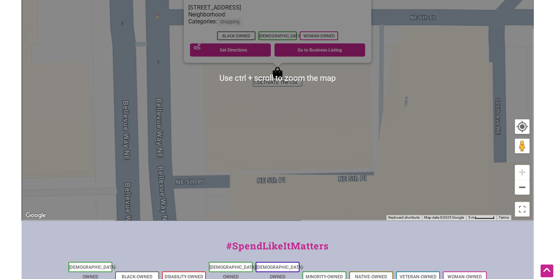
scroll to position [146, 0]
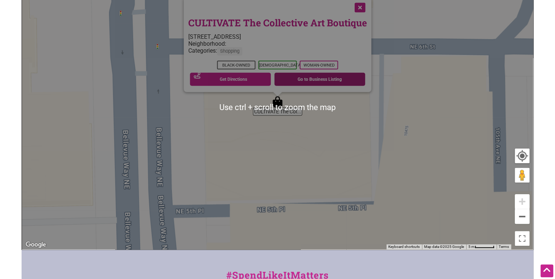
click at [322, 80] on link "Go to Business Listing" at bounding box center [319, 79] width 91 height 13
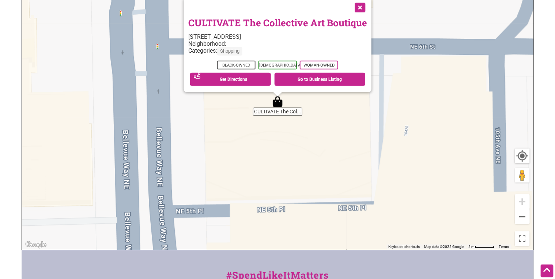
click at [362, 6] on button "Close" at bounding box center [359, 6] width 18 height 18
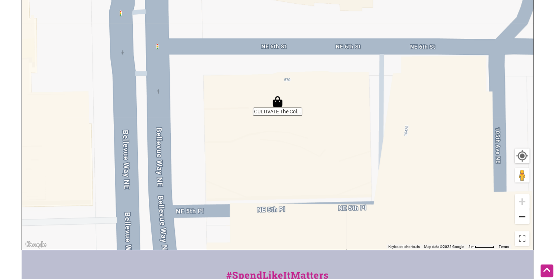
click at [522, 216] on button "Zoom out" at bounding box center [522, 216] width 15 height 15
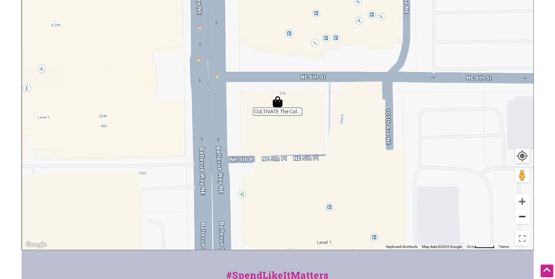
click at [522, 216] on button "Zoom out" at bounding box center [522, 216] width 15 height 15
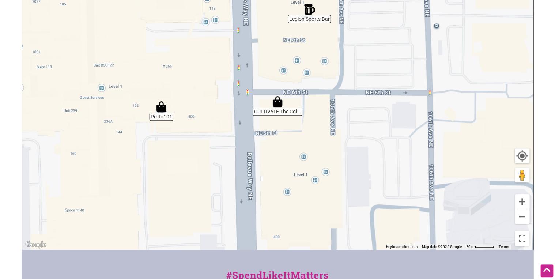
click at [164, 110] on img "Proto101" at bounding box center [161, 106] width 11 height 11
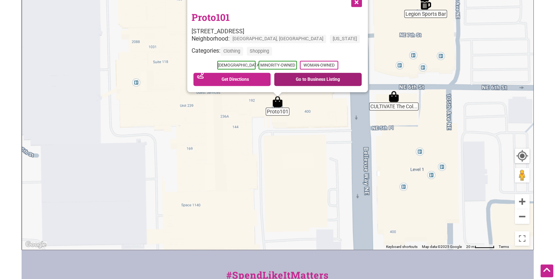
click at [312, 80] on link "Go to Business Listing" at bounding box center [317, 79] width 87 height 13
click at [521, 219] on button "Zoom out" at bounding box center [522, 216] width 15 height 15
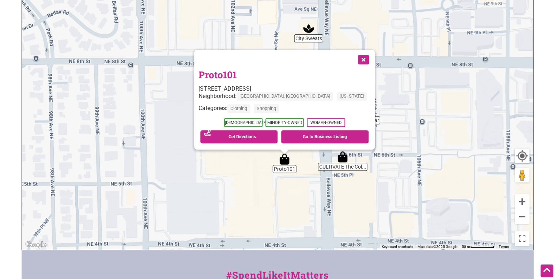
drag, startPoint x: 274, startPoint y: 150, endPoint x: 282, endPoint y: 220, distance: 70.0
click at [282, 220] on div "To navigate, press the arrow keys. Proto101 272 Bellevue Square Level 2, Bellev…" at bounding box center [277, 107] width 511 height 285
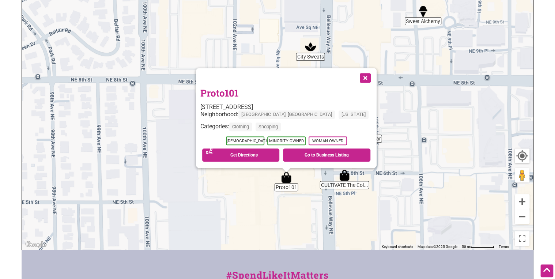
click at [356, 78] on button "Close" at bounding box center [365, 77] width 18 height 18
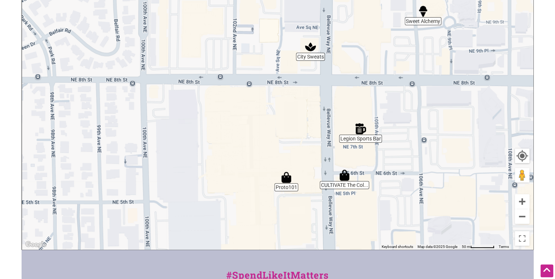
click at [361, 129] on img "Legion Sports Bar" at bounding box center [360, 128] width 11 height 11
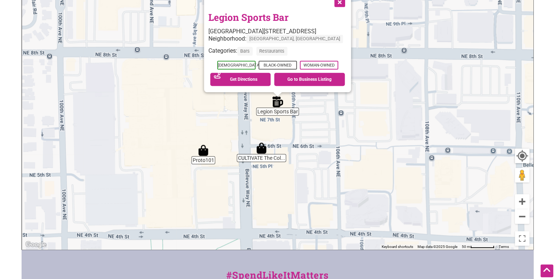
click at [348, 3] on button "Close" at bounding box center [339, 1] width 18 height 18
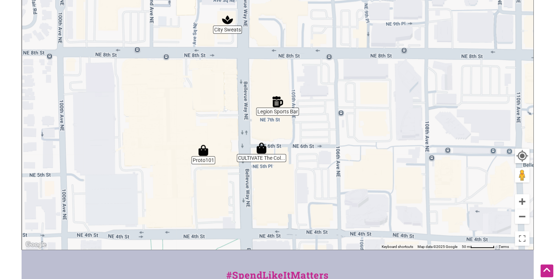
click at [261, 151] on img "CULTIVATE The Collective Art Boutique" at bounding box center [261, 148] width 11 height 11
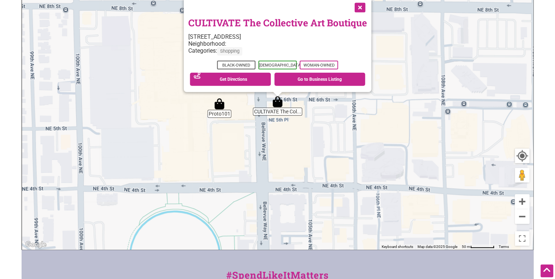
click at [362, 7] on button "Close" at bounding box center [359, 6] width 18 height 18
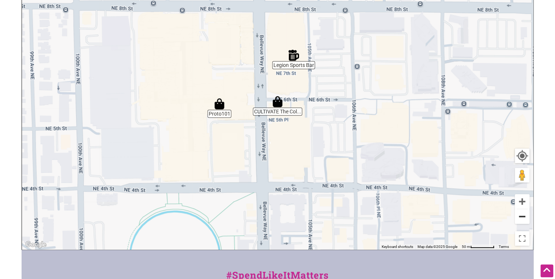
click at [521, 218] on button "Zoom out" at bounding box center [522, 216] width 15 height 15
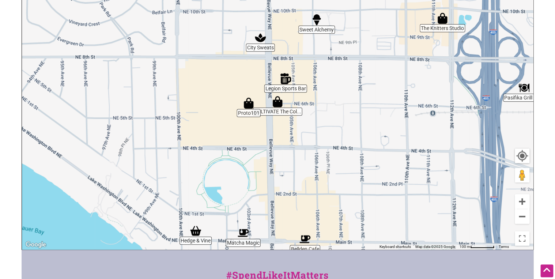
click at [262, 40] on img "City Sweats" at bounding box center [260, 37] width 11 height 11
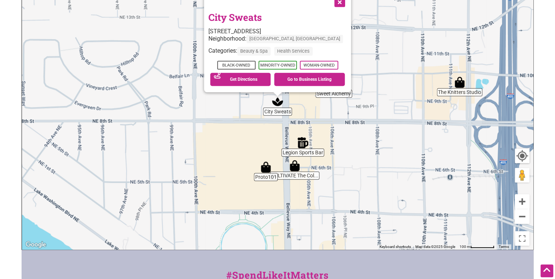
click at [331, 4] on button "Close" at bounding box center [339, 1] width 18 height 18
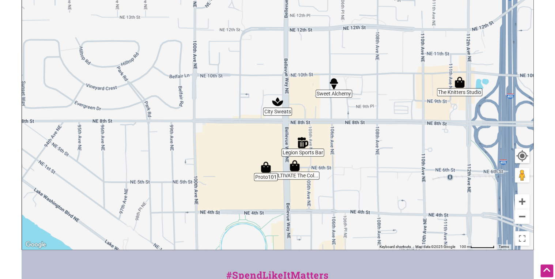
click at [335, 83] on img "Sweet Alchemy" at bounding box center [334, 83] width 11 height 11
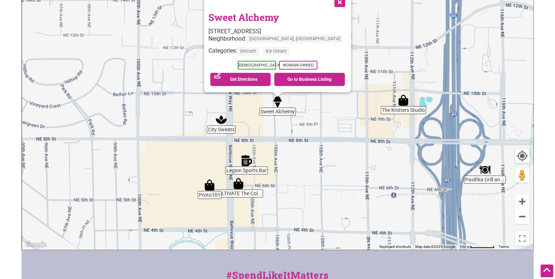
click at [330, 4] on button "Close" at bounding box center [339, 1] width 18 height 18
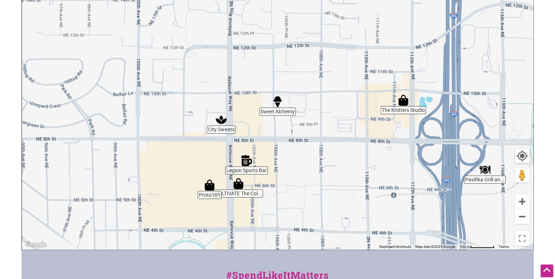
click at [403, 104] on img "The Knitters Studio" at bounding box center [403, 100] width 11 height 11
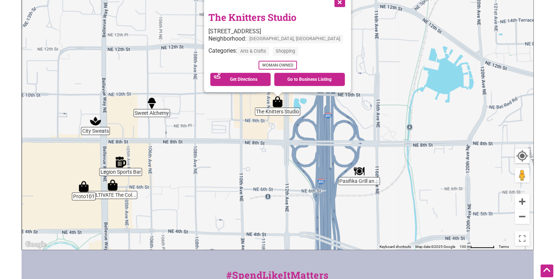
click at [330, 6] on button "Close" at bounding box center [339, 1] width 18 height 18
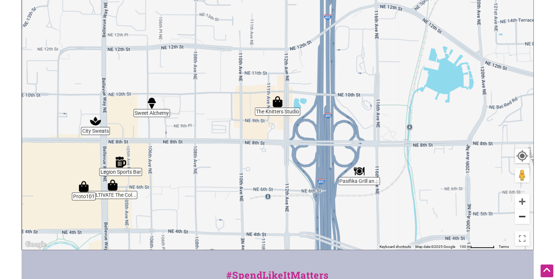
click at [521, 218] on button "Zoom out" at bounding box center [522, 216] width 15 height 15
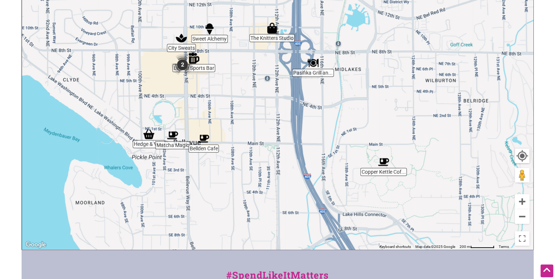
drag, startPoint x: 256, startPoint y: 183, endPoint x: 254, endPoint y: 124, distance: 59.7
click at [254, 124] on div "To navigate, press the arrow keys." at bounding box center [277, 107] width 511 height 285
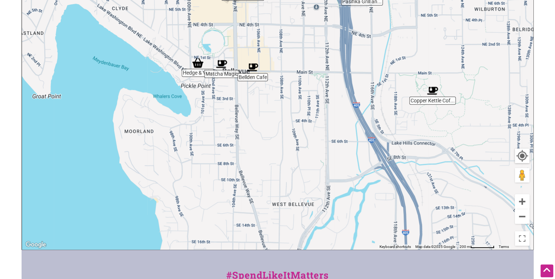
drag, startPoint x: 221, startPoint y: 181, endPoint x: 270, endPoint y: 109, distance: 87.2
click at [270, 109] on div "To navigate, press the arrow keys." at bounding box center [277, 107] width 511 height 285
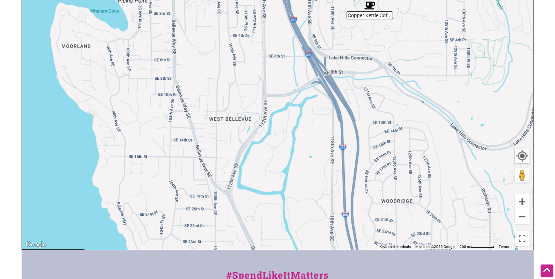
drag, startPoint x: 303, startPoint y: 177, endPoint x: 241, endPoint y: 93, distance: 104.6
click at [241, 93] on div "To navigate, press the arrow keys." at bounding box center [277, 107] width 511 height 285
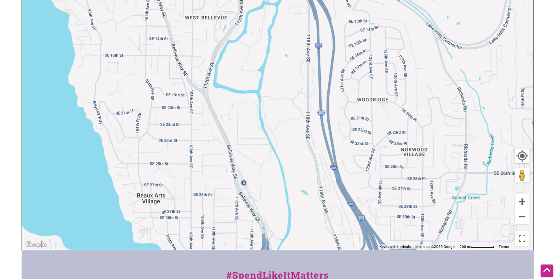
drag, startPoint x: 268, startPoint y: 177, endPoint x: 244, endPoint y: 75, distance: 104.9
click at [244, 75] on div "To navigate, press the arrow keys." at bounding box center [277, 107] width 511 height 285
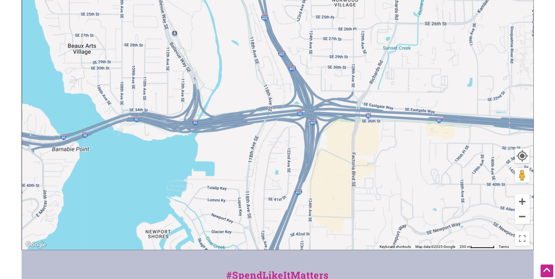
drag, startPoint x: 302, startPoint y: 199, endPoint x: 228, endPoint y: 44, distance: 171.5
click at [228, 44] on div "To navigate, press the arrow keys." at bounding box center [277, 107] width 511 height 285
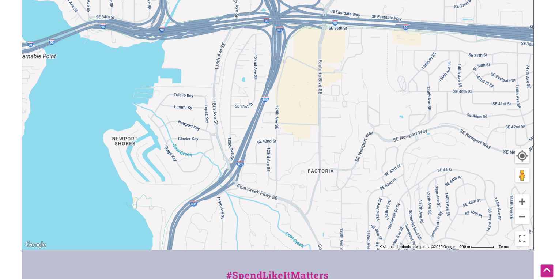
drag, startPoint x: 316, startPoint y: 181, endPoint x: 288, endPoint y: 93, distance: 92.1
click at [288, 93] on div "To navigate, press the arrow keys." at bounding box center [277, 107] width 511 height 285
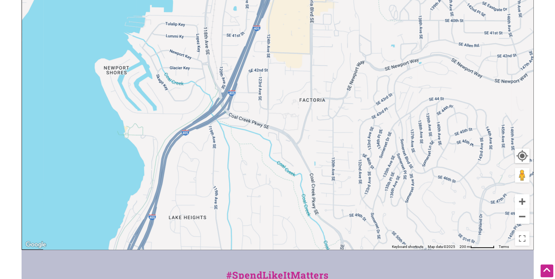
drag, startPoint x: 312, startPoint y: 162, endPoint x: 303, endPoint y: 98, distance: 64.9
click at [303, 98] on div "To navigate, press the arrow keys." at bounding box center [277, 107] width 511 height 285
click at [523, 220] on button "Zoom out" at bounding box center [522, 216] width 15 height 15
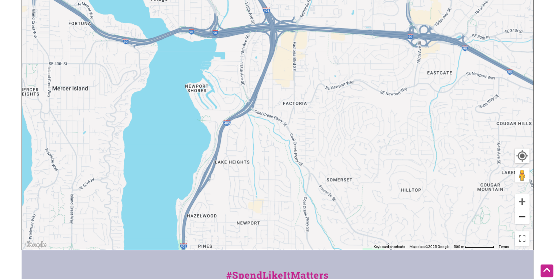
click at [523, 220] on button "Zoom out" at bounding box center [522, 216] width 15 height 15
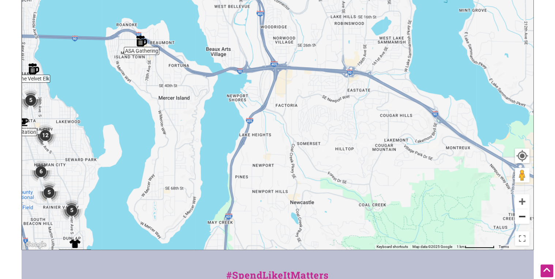
click at [523, 220] on button "Zoom out" at bounding box center [522, 216] width 15 height 15
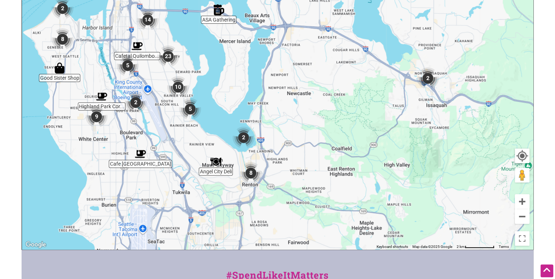
drag, startPoint x: 290, startPoint y: 180, endPoint x: 299, endPoint y: 117, distance: 63.9
click at [299, 117] on div "To navigate, press the arrow keys." at bounding box center [277, 107] width 511 height 285
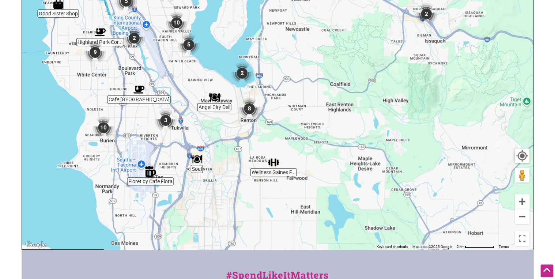
drag, startPoint x: 290, startPoint y: 195, endPoint x: 288, endPoint y: 129, distance: 65.5
click at [288, 129] on div "To navigate, press the arrow keys." at bounding box center [277, 107] width 511 height 285
click at [199, 160] on img "Soul" at bounding box center [196, 159] width 11 height 11
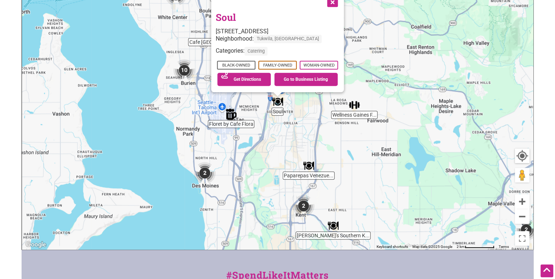
click at [333, 2] on button "Close" at bounding box center [332, 1] width 18 height 18
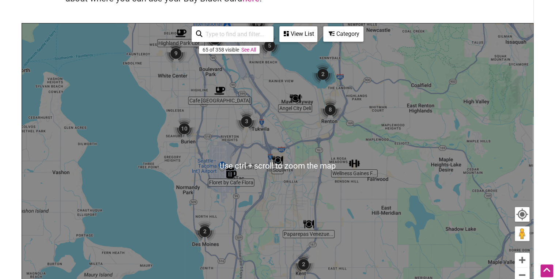
scroll to position [88, 0]
click at [523, 273] on button "Zoom out" at bounding box center [522, 275] width 15 height 15
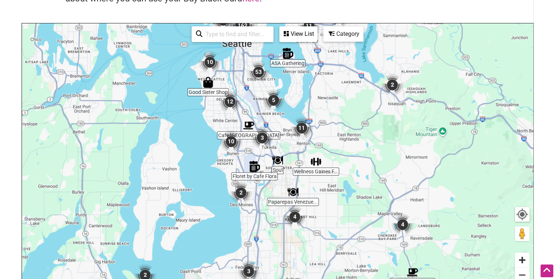
click at [522, 259] on button "Zoom in" at bounding box center [522, 260] width 15 height 15
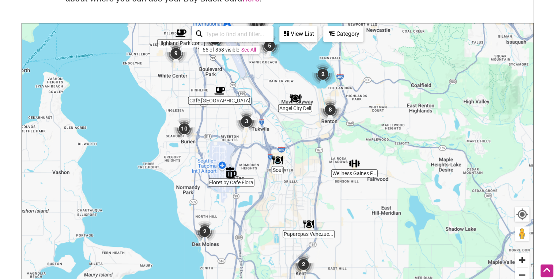
click at [522, 259] on button "Zoom in" at bounding box center [522, 260] width 15 height 15
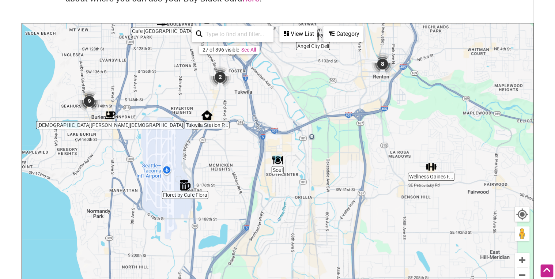
click at [185, 186] on img "Floret by Cafe Flora" at bounding box center [185, 185] width 11 height 11
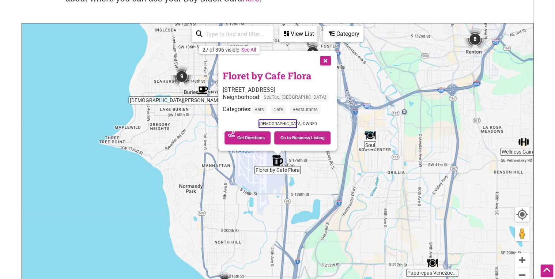
click at [327, 61] on button "Close" at bounding box center [325, 60] width 18 height 18
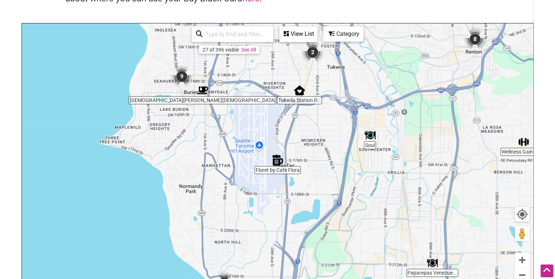
click at [299, 90] on img "Tukwila Station Pharmacy" at bounding box center [299, 90] width 11 height 11
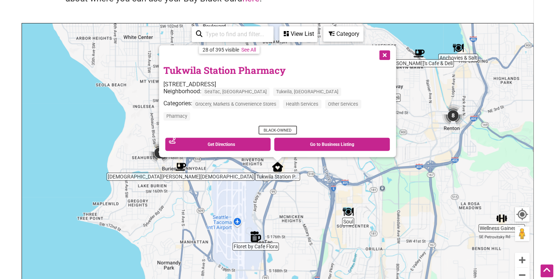
click at [386, 53] on button "Close" at bounding box center [384, 54] width 18 height 18
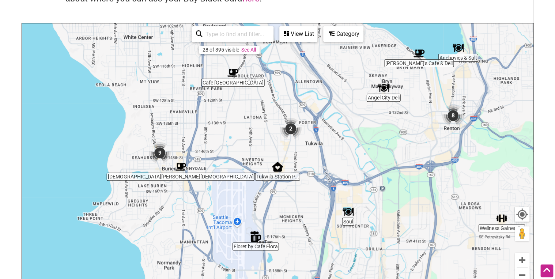
click at [183, 167] on img "Buddha Bruddah" at bounding box center [180, 166] width 11 height 11
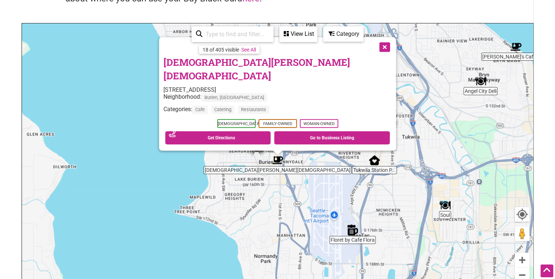
click at [375, 55] on button "Close" at bounding box center [384, 46] width 18 height 18
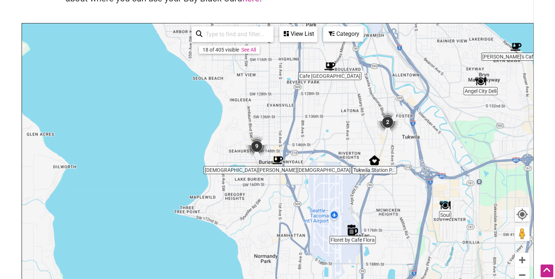
click at [254, 148] on img "9" at bounding box center [257, 146] width 22 height 22
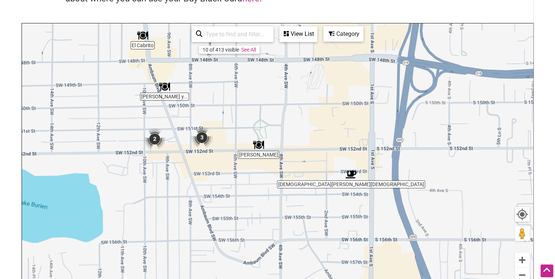
drag, startPoint x: 319, startPoint y: 191, endPoint x: 242, endPoint y: 91, distance: 126.3
click at [242, 91] on div "To navigate, press the arrow keys." at bounding box center [277, 165] width 511 height 285
click at [157, 140] on img "2" at bounding box center [155, 139] width 22 height 22
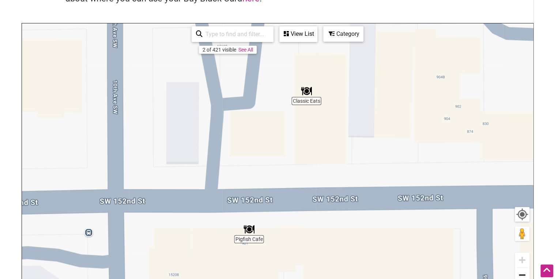
click at [524, 278] on button "Zoom out" at bounding box center [522, 275] width 15 height 15
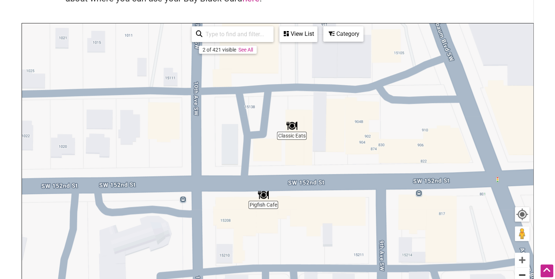
click at [523, 276] on button "Zoom out" at bounding box center [522, 275] width 15 height 15
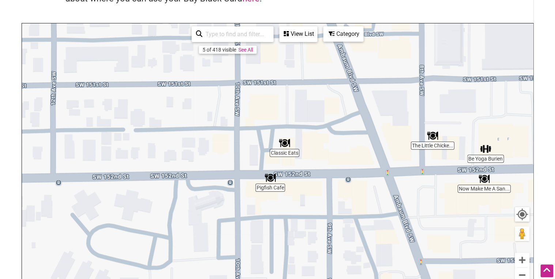
click at [432, 139] on img "The Little Chicken Burger" at bounding box center [432, 135] width 11 height 11
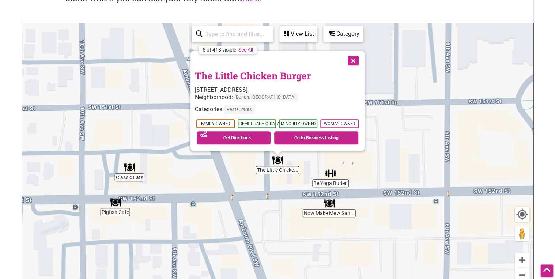
click at [353, 60] on button "Close" at bounding box center [353, 60] width 18 height 18
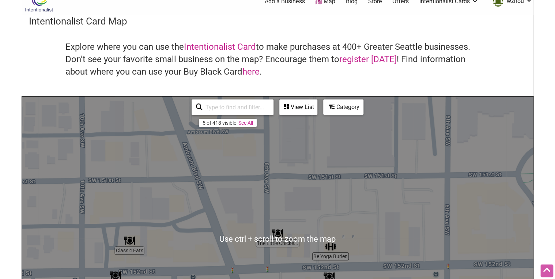
scroll to position [0, 0]
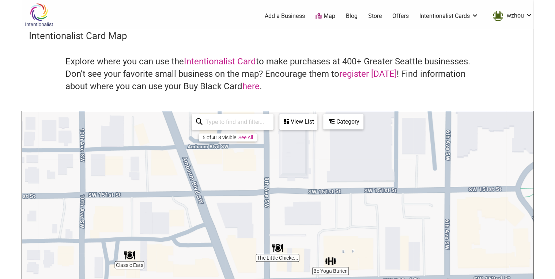
click at [328, 16] on link "Map" at bounding box center [326, 16] width 20 height 8
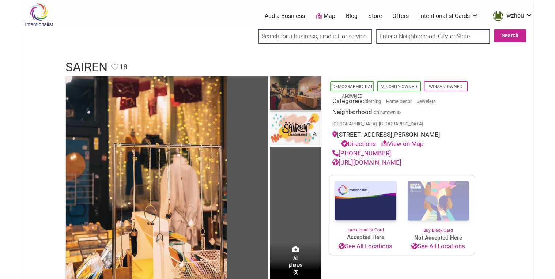
click at [297, 93] on img at bounding box center [295, 93] width 51 height 35
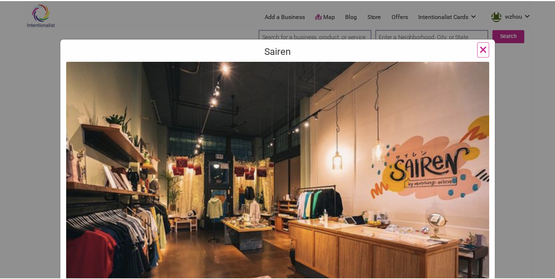
scroll to position [29, 0]
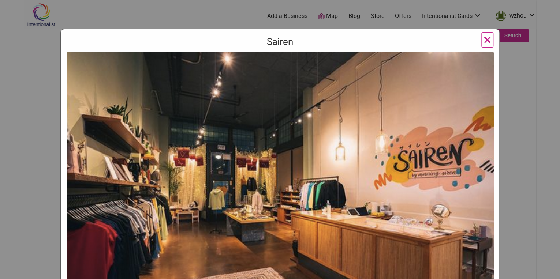
click at [483, 40] on span "×" at bounding box center [487, 39] width 8 height 17
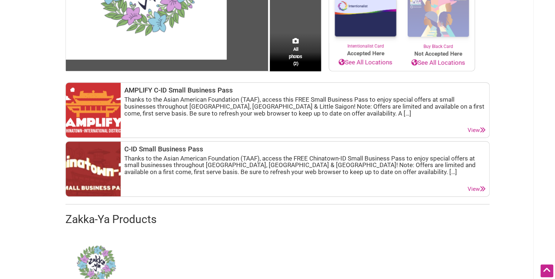
scroll to position [59, 0]
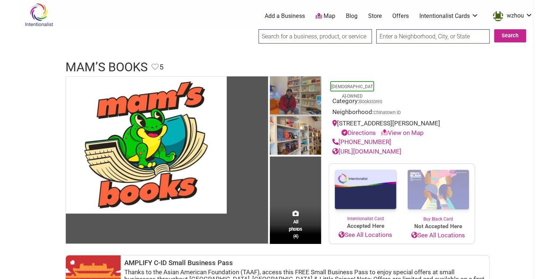
click at [290, 96] on img at bounding box center [295, 96] width 51 height 40
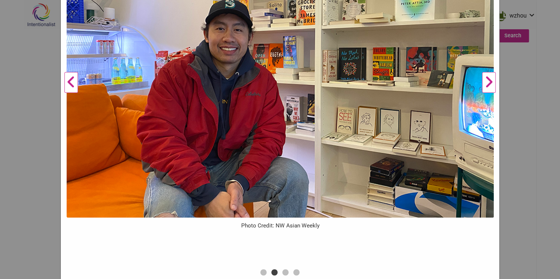
scroll to position [177, 0]
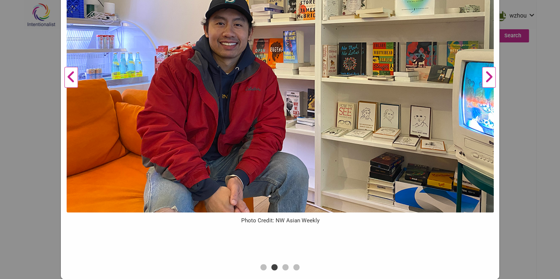
click at [487, 74] on button "Next" at bounding box center [489, 77] width 20 height 370
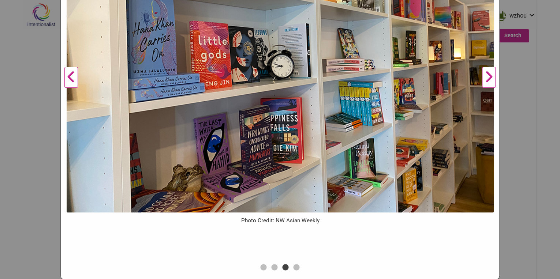
click at [487, 74] on button "Next" at bounding box center [489, 77] width 20 height 370
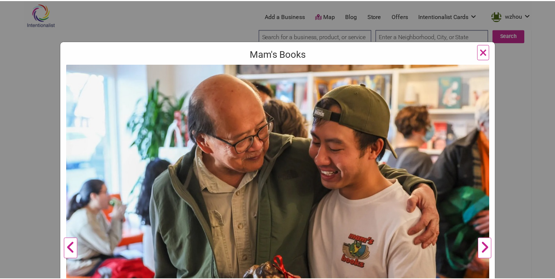
scroll to position [1, 0]
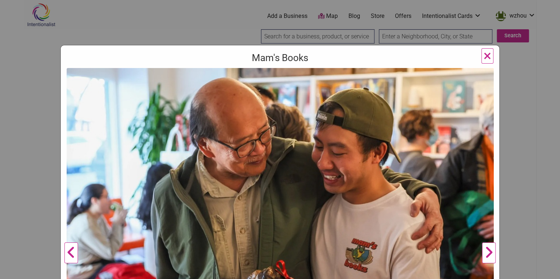
click at [484, 53] on span "×" at bounding box center [487, 55] width 8 height 17
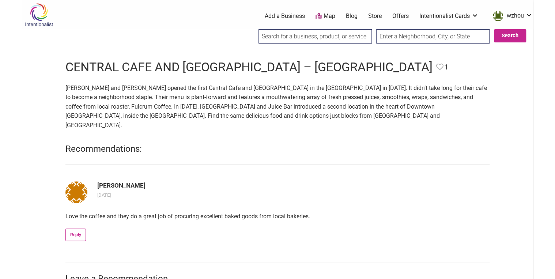
click at [133, 181] on b "[PERSON_NAME]" at bounding box center [121, 184] width 48 height 7
click at [224, 180] on div "[PERSON_NAME]" at bounding box center [277, 185] width 424 height 10
click at [166, 65] on h1 "Central Cafe and [GEOGRAPHIC_DATA] – [GEOGRAPHIC_DATA]" at bounding box center [248, 68] width 367 height 18
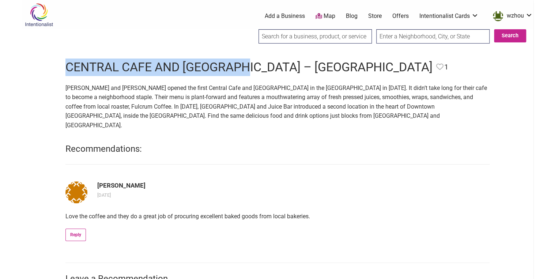
drag, startPoint x: 242, startPoint y: 65, endPoint x: 66, endPoint y: 64, distance: 176.0
click at [66, 64] on h1 "Central Cafe and [GEOGRAPHIC_DATA] – [GEOGRAPHIC_DATA]" at bounding box center [248, 68] width 367 height 18
copy h1 "Central Cafe and Juice Bar"
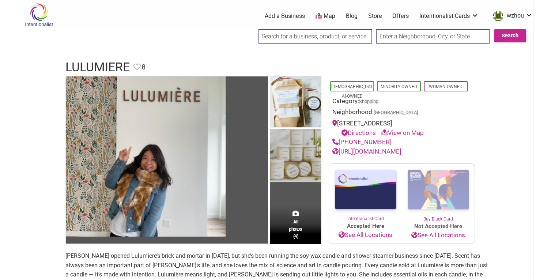
click at [299, 150] on img at bounding box center [295, 155] width 51 height 53
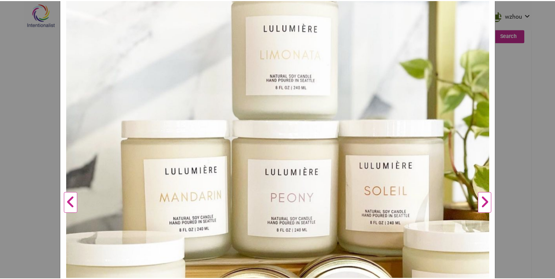
scroll to position [29, 0]
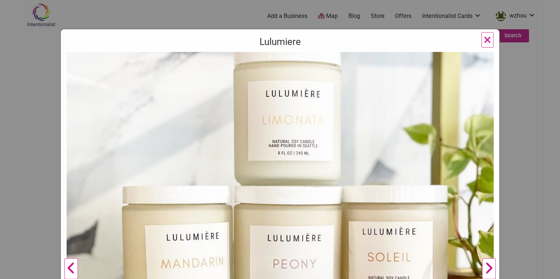
drag, startPoint x: 487, startPoint y: 36, endPoint x: 481, endPoint y: 41, distance: 7.8
click at [487, 37] on span "×" at bounding box center [487, 39] width 8 height 17
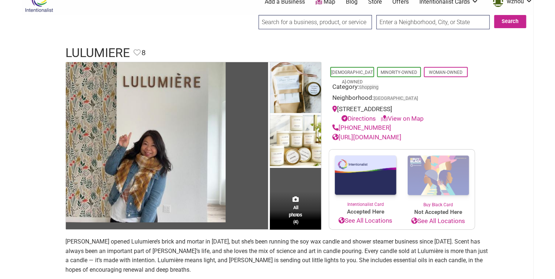
scroll to position [205, 0]
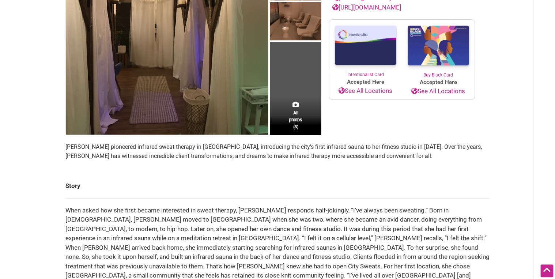
scroll to position [29, 0]
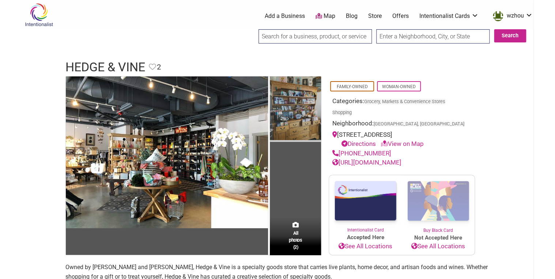
click at [291, 109] on img at bounding box center [295, 109] width 51 height 66
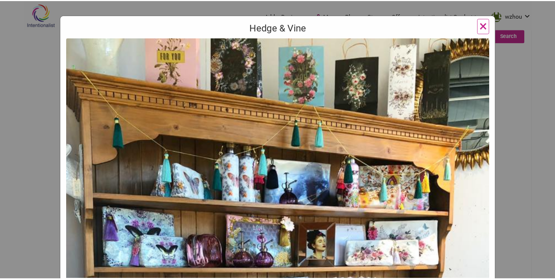
scroll to position [29, 0]
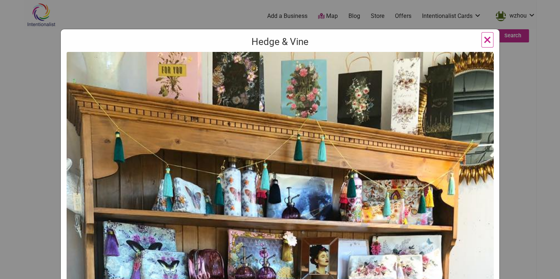
click at [484, 43] on span "×" at bounding box center [487, 39] width 8 height 17
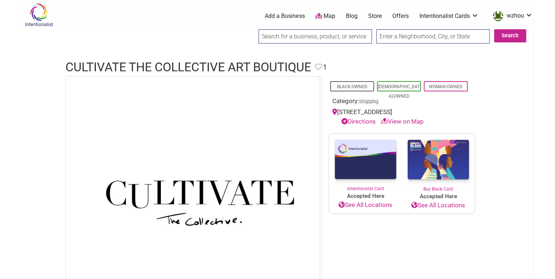
click at [191, 65] on h1 "CULTIVATE The Collective Art Boutique" at bounding box center [188, 68] width 246 height 18
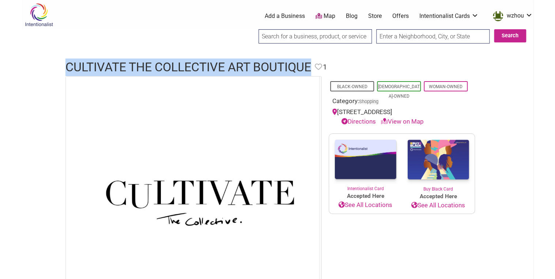
click at [191, 65] on h1 "CULTIVATE The Collective Art Boutique" at bounding box center [188, 68] width 246 height 18
copy h1 "CULTIVATE The Collective Art Boutique"
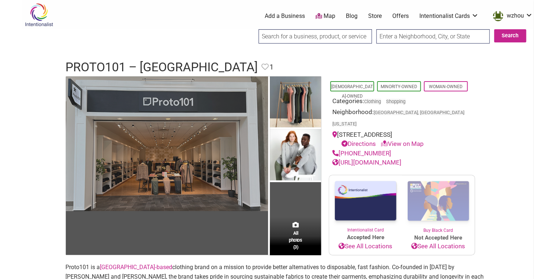
click at [227, 153] on img at bounding box center [167, 143] width 202 height 135
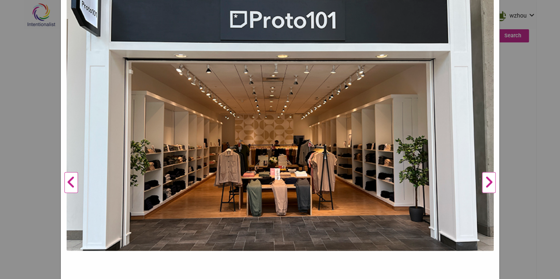
scroll to position [117, 0]
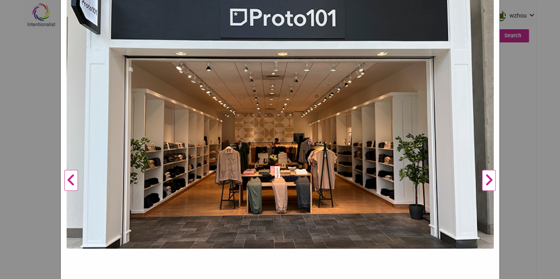
click at [486, 174] on button "Next" at bounding box center [489, 180] width 20 height 433
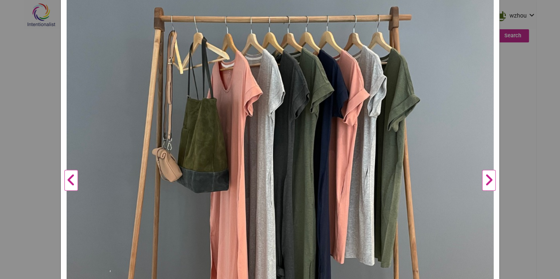
click at [486, 174] on button "Next" at bounding box center [489, 180] width 20 height 433
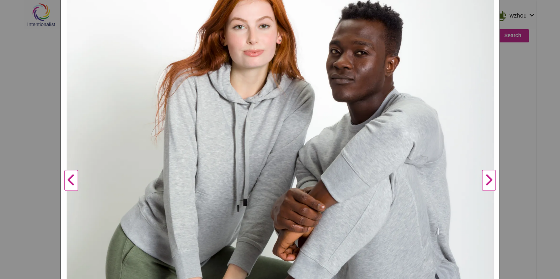
click at [486, 174] on button "Next" at bounding box center [489, 180] width 20 height 433
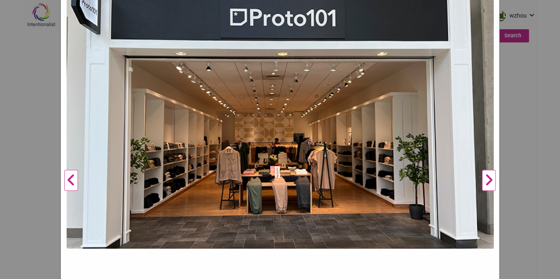
click at [486, 174] on button "Next" at bounding box center [489, 180] width 20 height 433
